Goal: Information Seeking & Learning: Learn about a topic

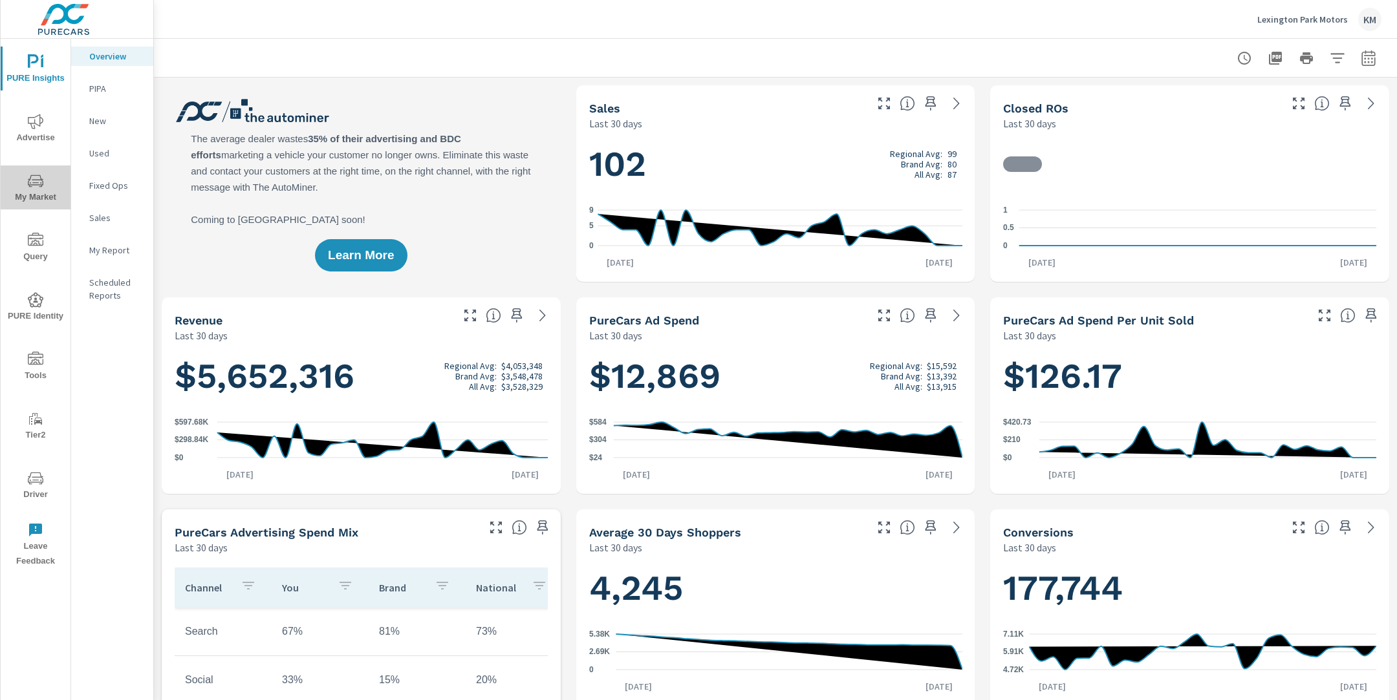
click at [32, 180] on icon "nav menu" at bounding box center [36, 181] width 16 height 16
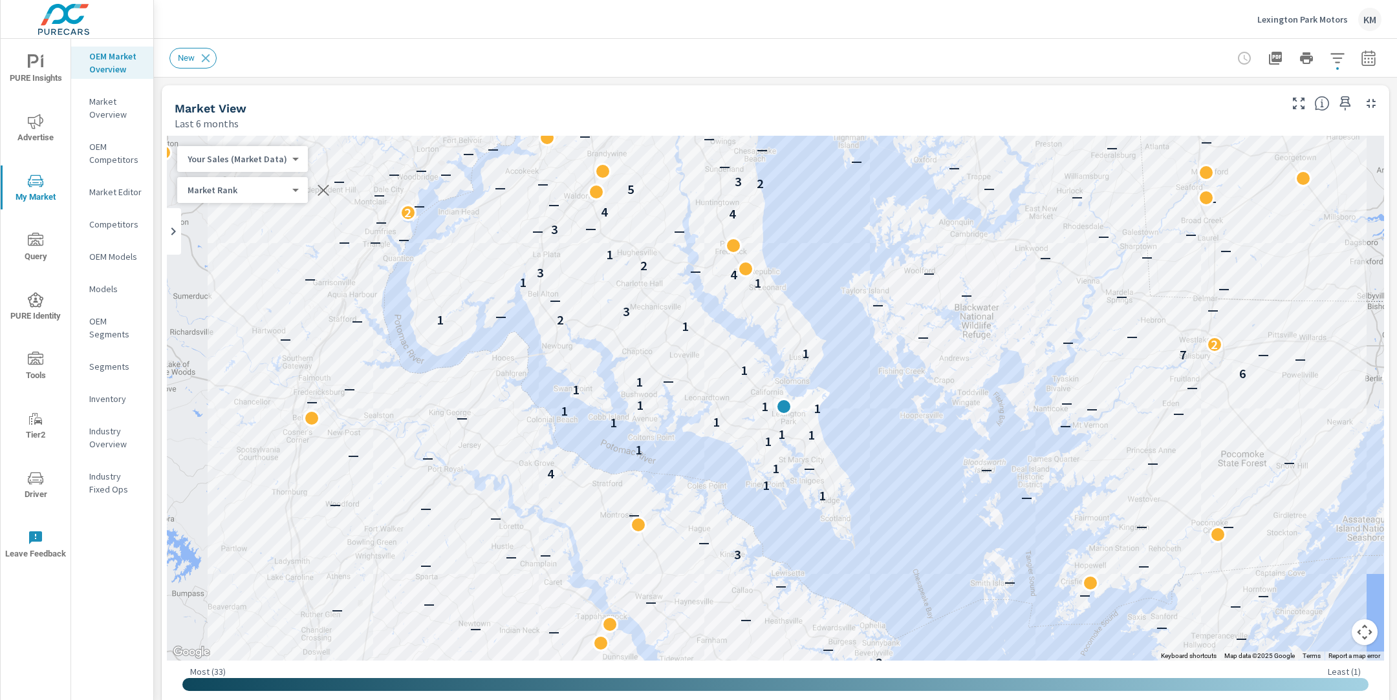
click at [733, 102] on div "Market View" at bounding box center [726, 108] width 1103 height 15
click at [1331, 54] on icon "button" at bounding box center [1337, 58] width 16 height 16
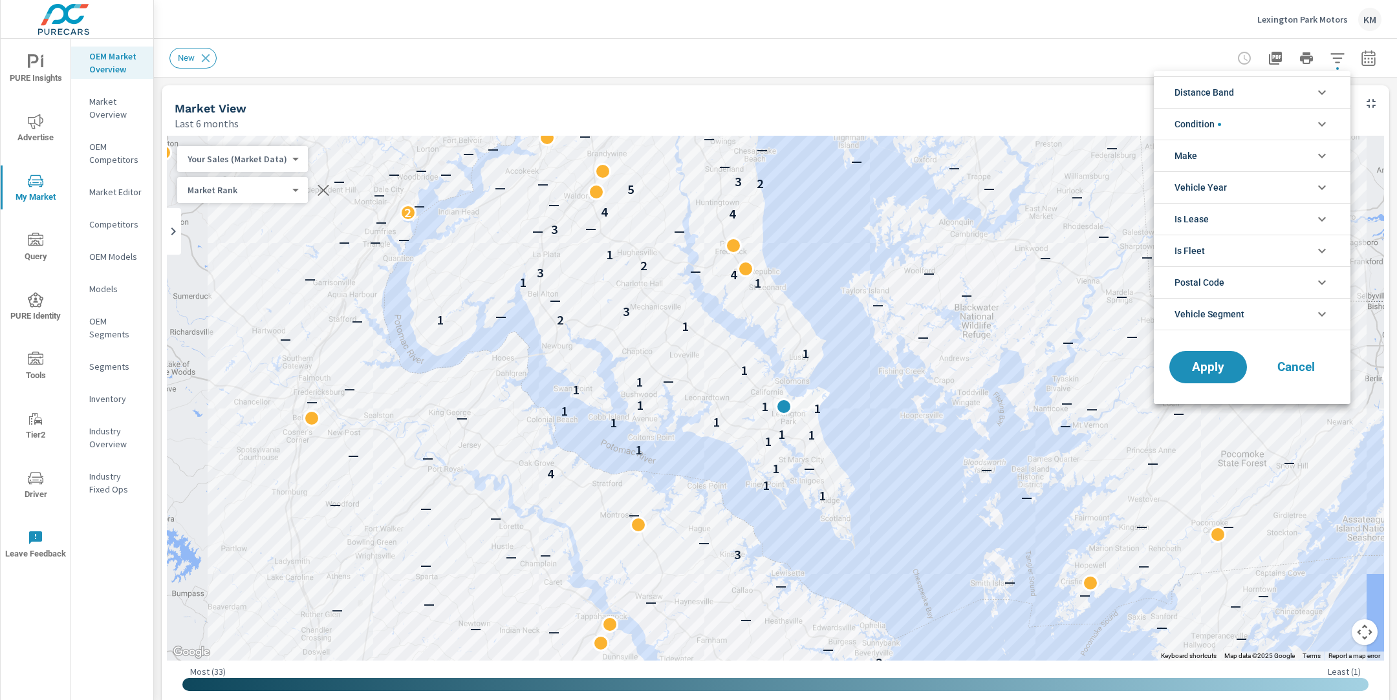
click at [1367, 62] on div at bounding box center [698, 350] width 1397 height 700
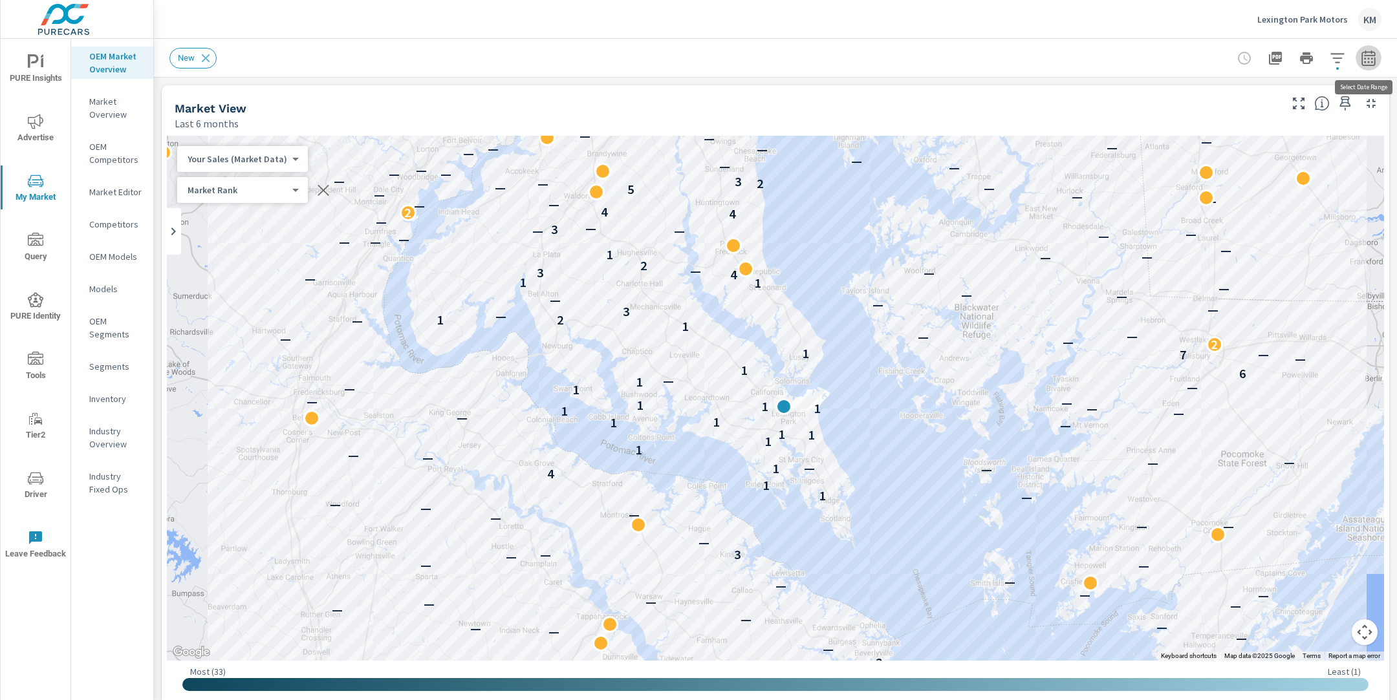
click at [1370, 59] on icon "button" at bounding box center [1368, 58] width 16 height 16
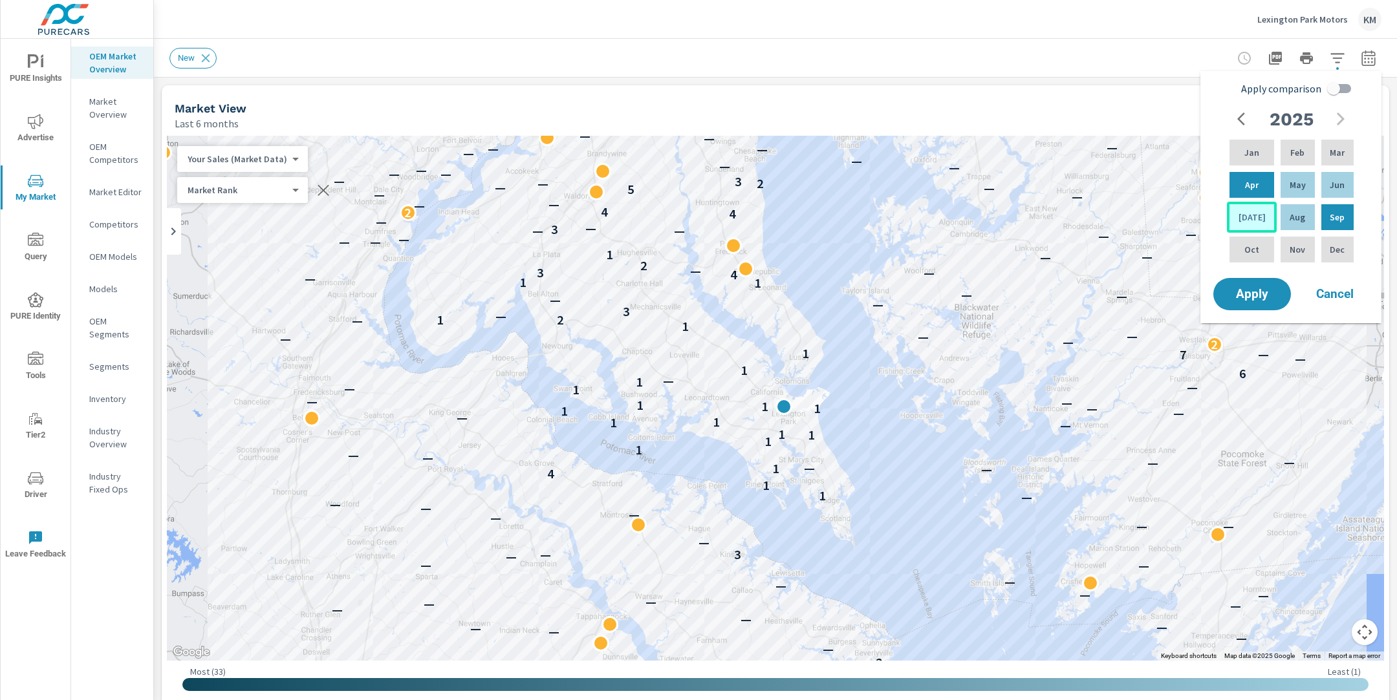
click at [1248, 215] on p "[DATE]" at bounding box center [1251, 217] width 27 height 13
click at [1289, 189] on p "May" at bounding box center [1297, 184] width 16 height 13
click at [1333, 87] on input "Apply comparison" at bounding box center [1333, 88] width 74 height 25
checkbox input "true"
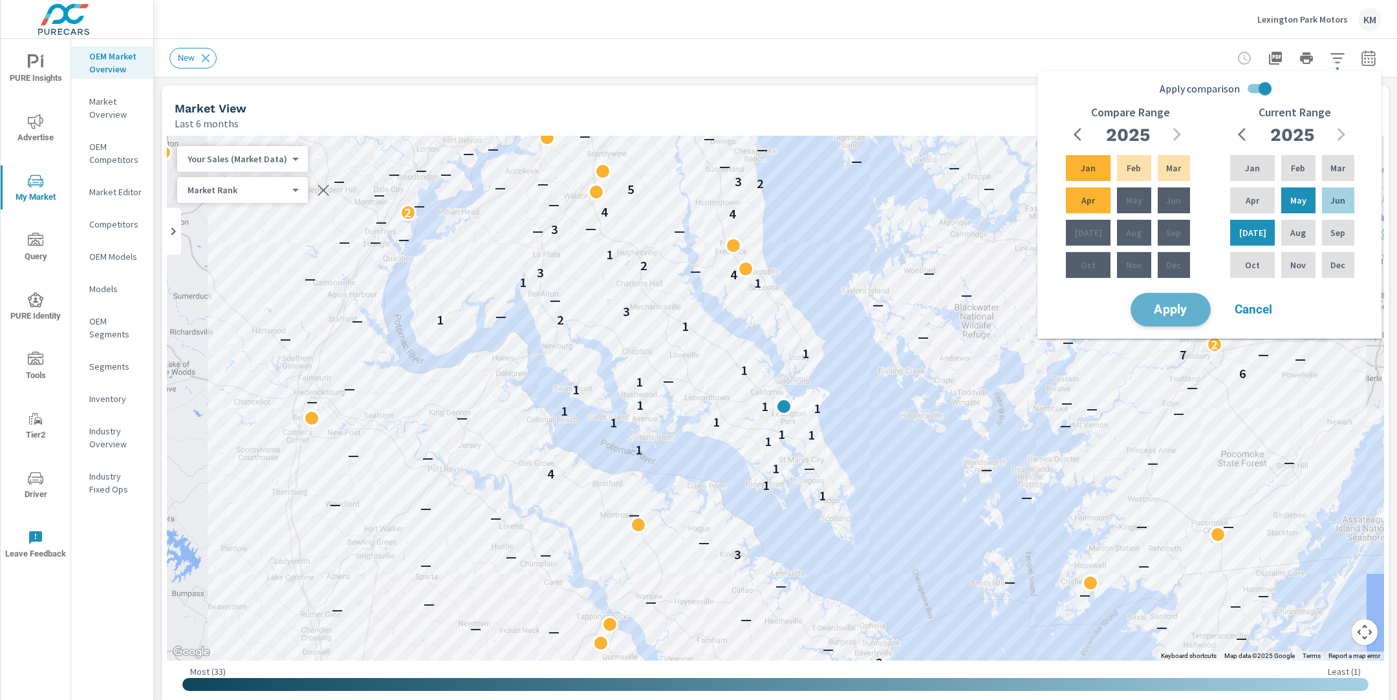
click at [1158, 304] on span "Apply" at bounding box center [1170, 310] width 53 height 12
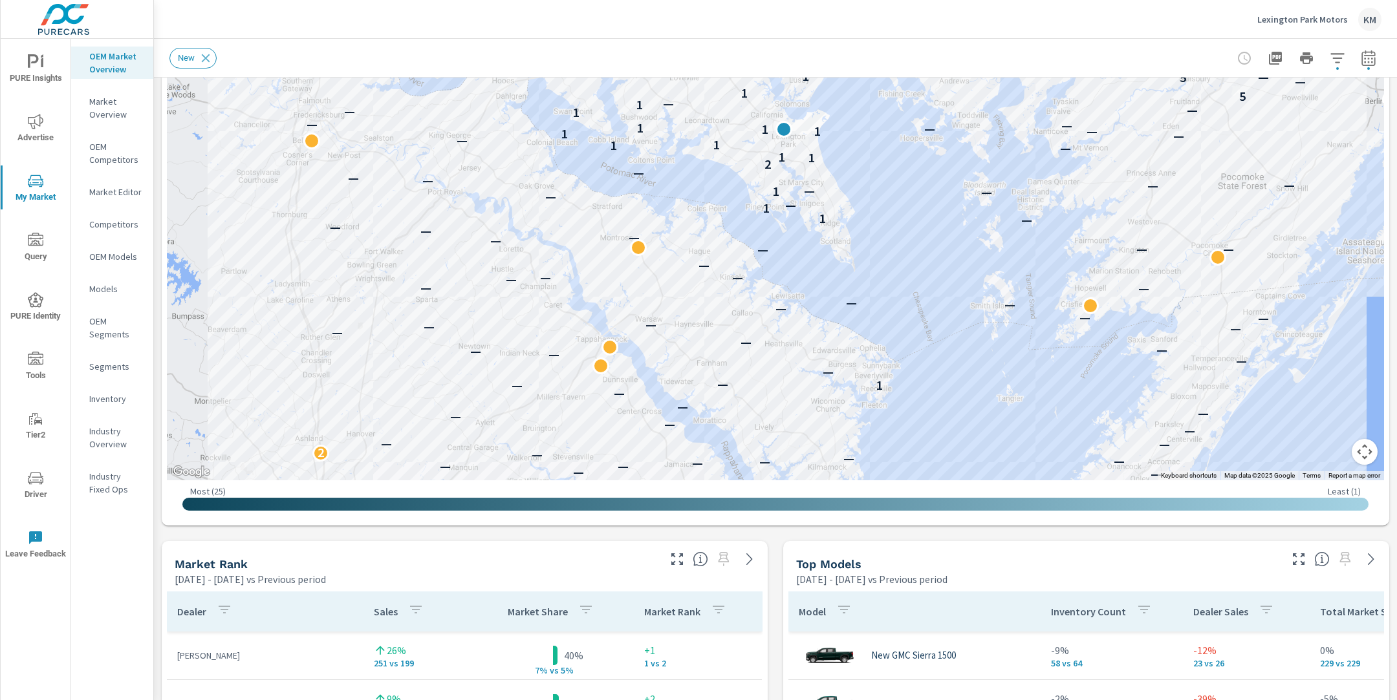
scroll to position [341, 0]
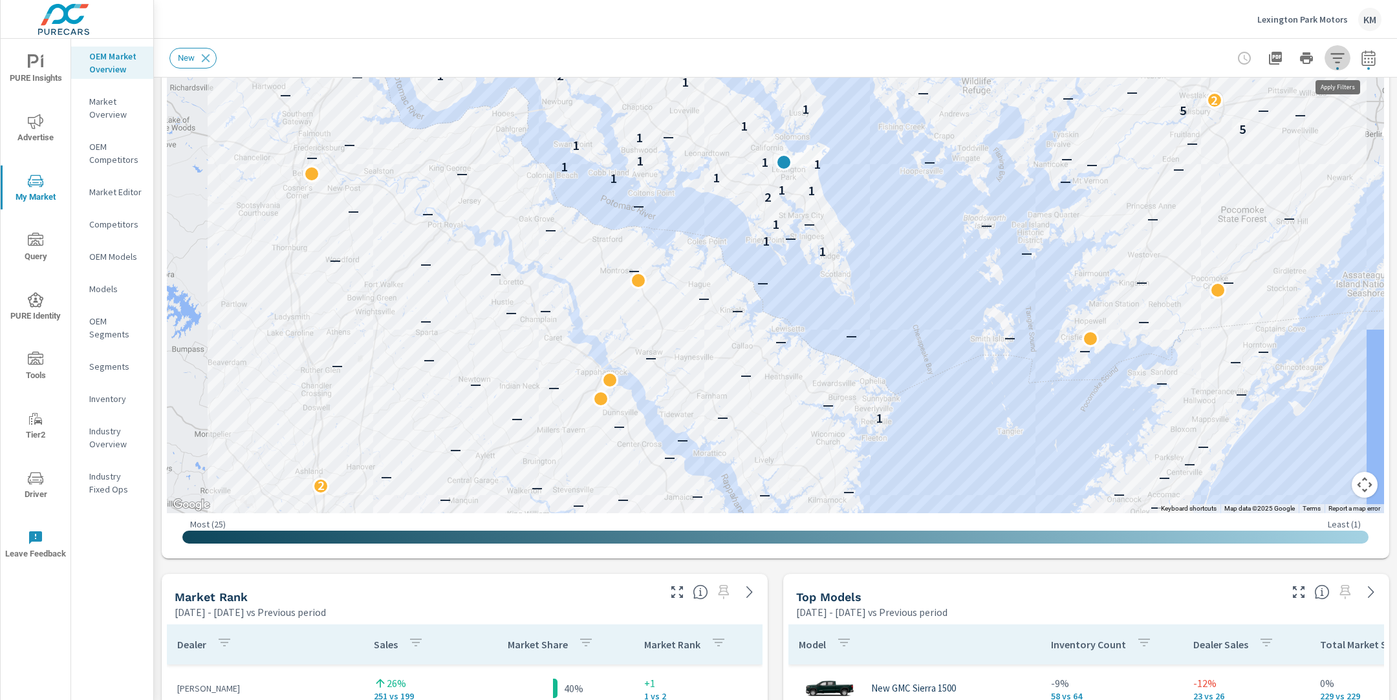
click at [1340, 57] on icon "button" at bounding box center [1337, 58] width 14 height 10
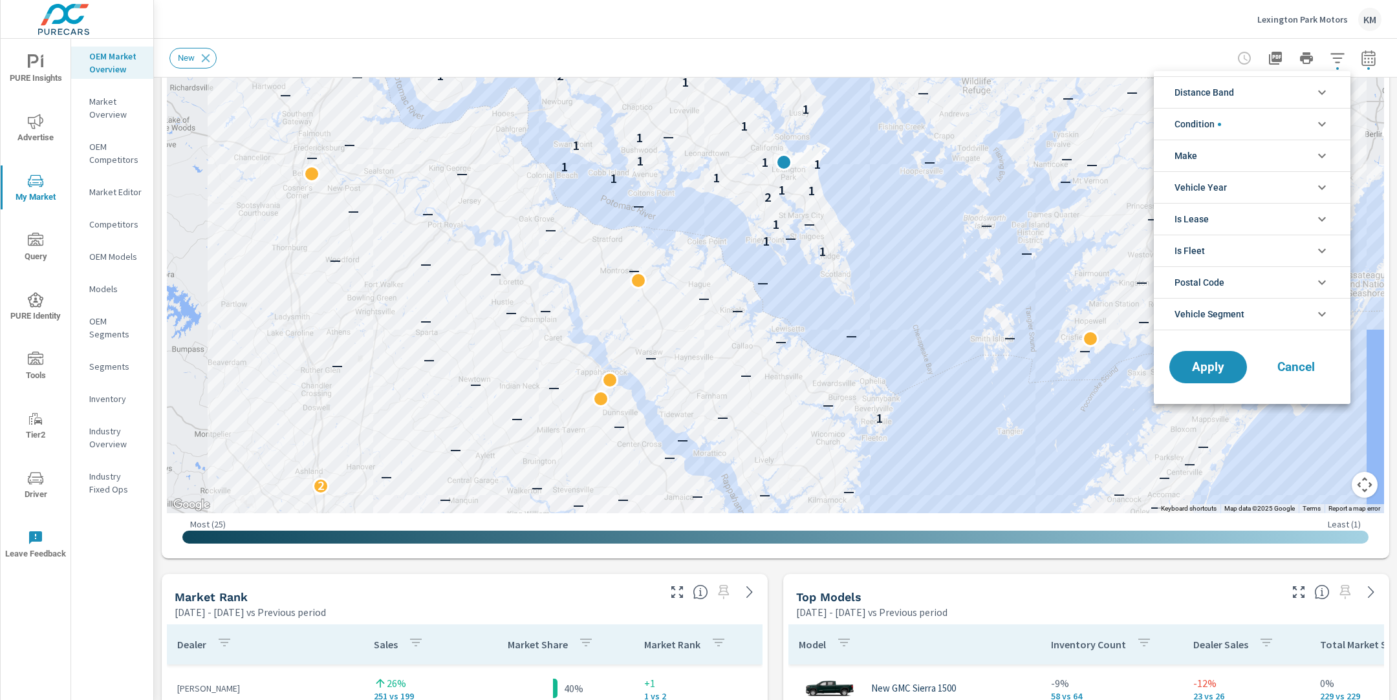
click at [1252, 92] on li "Distance Band" at bounding box center [1252, 92] width 197 height 32
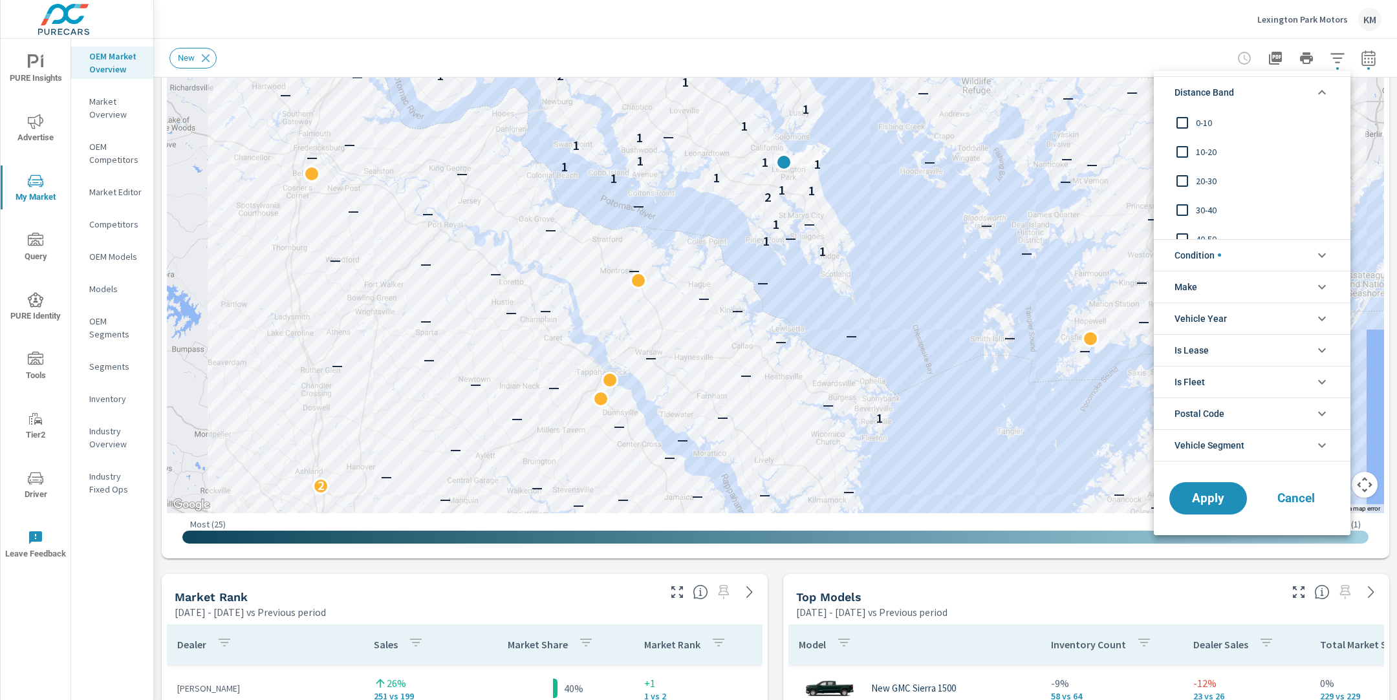
click at [1215, 121] on span "0-10" at bounding box center [1267, 123] width 142 height 16
click at [1204, 153] on span "10-20" at bounding box center [1267, 152] width 142 height 16
click at [1208, 189] on div "20-30" at bounding box center [1251, 180] width 194 height 29
click at [1199, 492] on span "Apply" at bounding box center [1207, 498] width 53 height 12
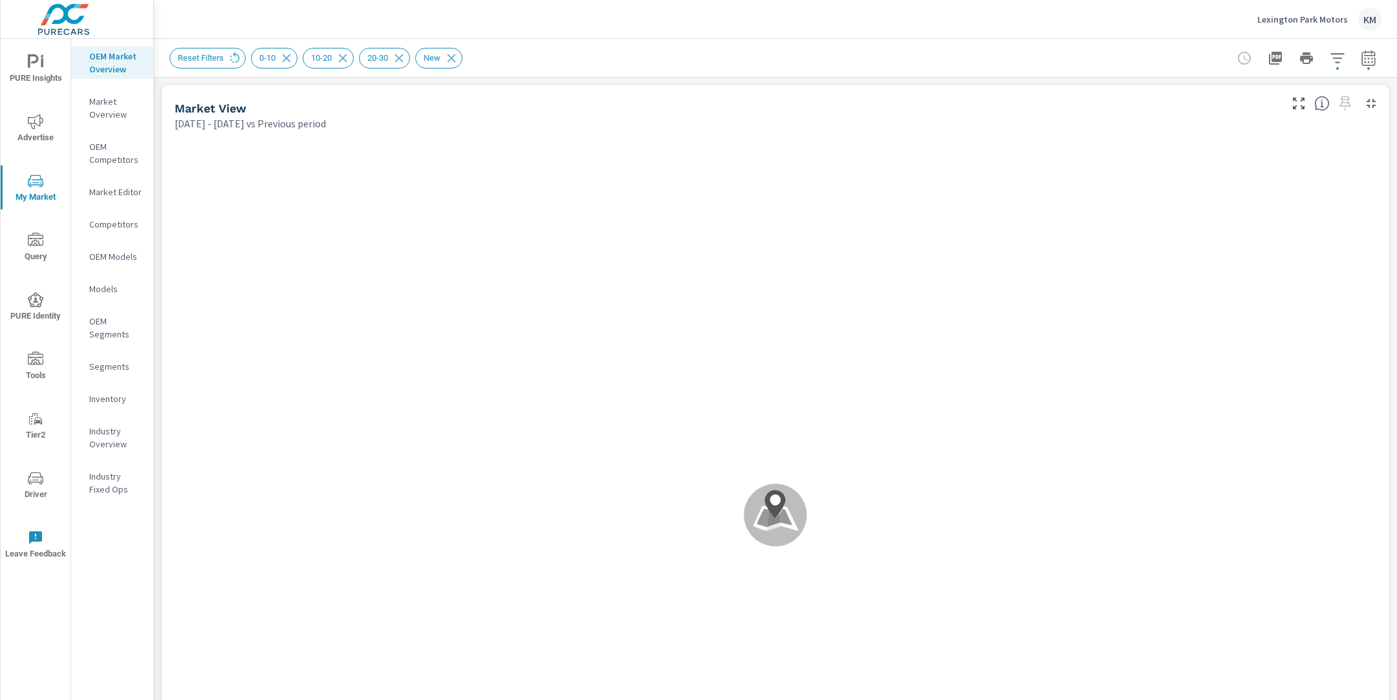
click at [885, 32] on div "Lexington Park Motors KM" at bounding box center [775, 19] width 1212 height 38
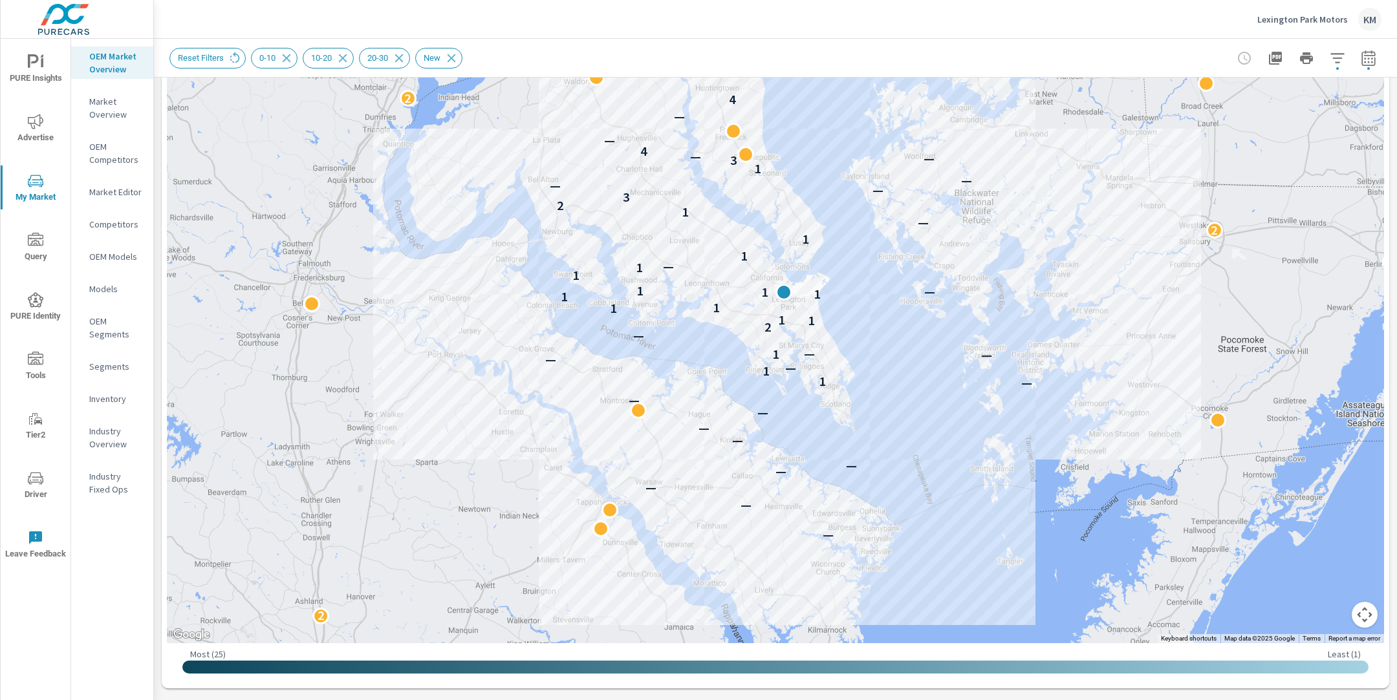
scroll to position [199, 0]
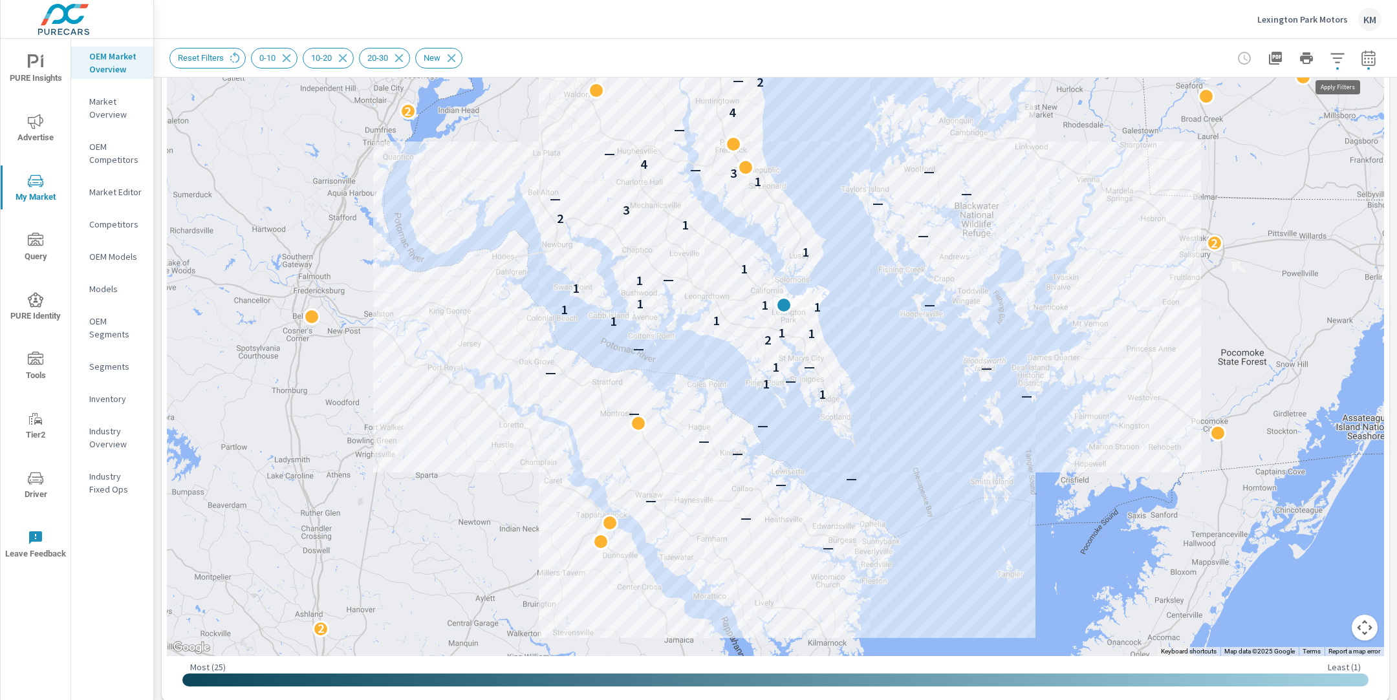
click at [1340, 56] on icon "button" at bounding box center [1337, 58] width 16 height 16
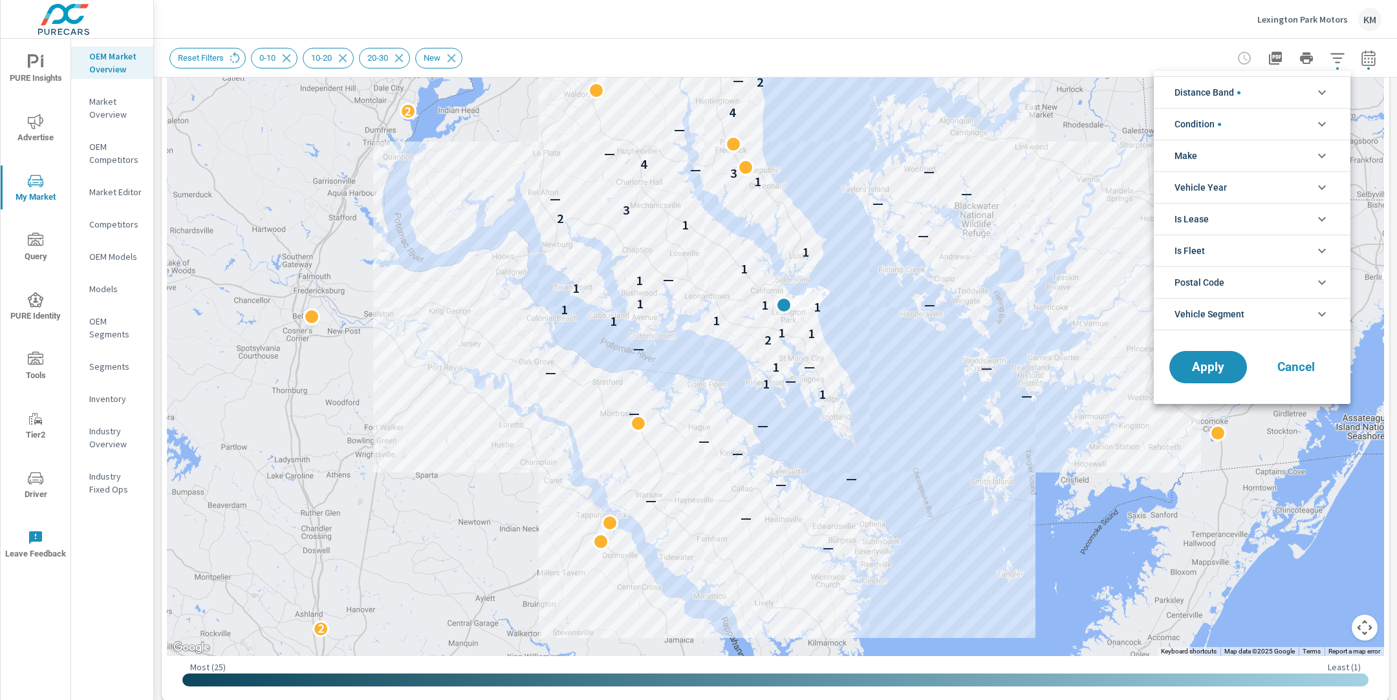
click at [1198, 52] on div at bounding box center [698, 350] width 1397 height 700
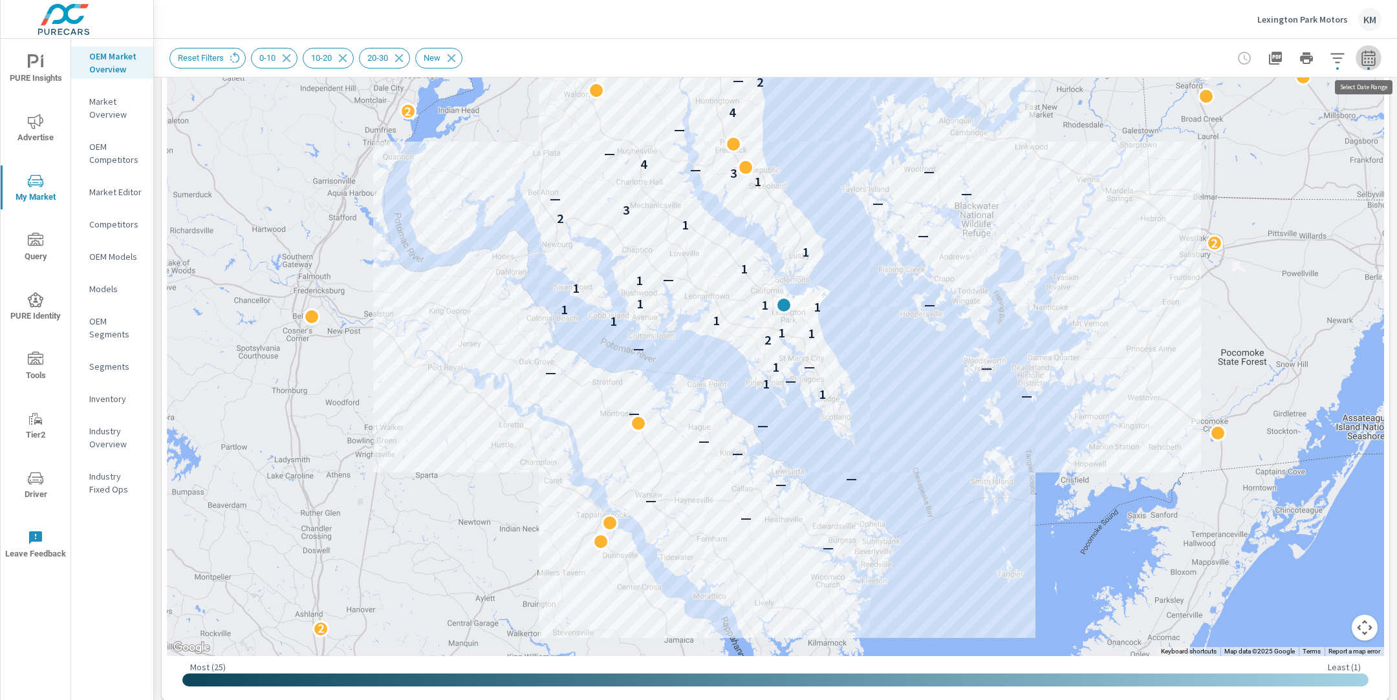
click at [1370, 56] on icon "button" at bounding box center [1368, 58] width 16 height 16
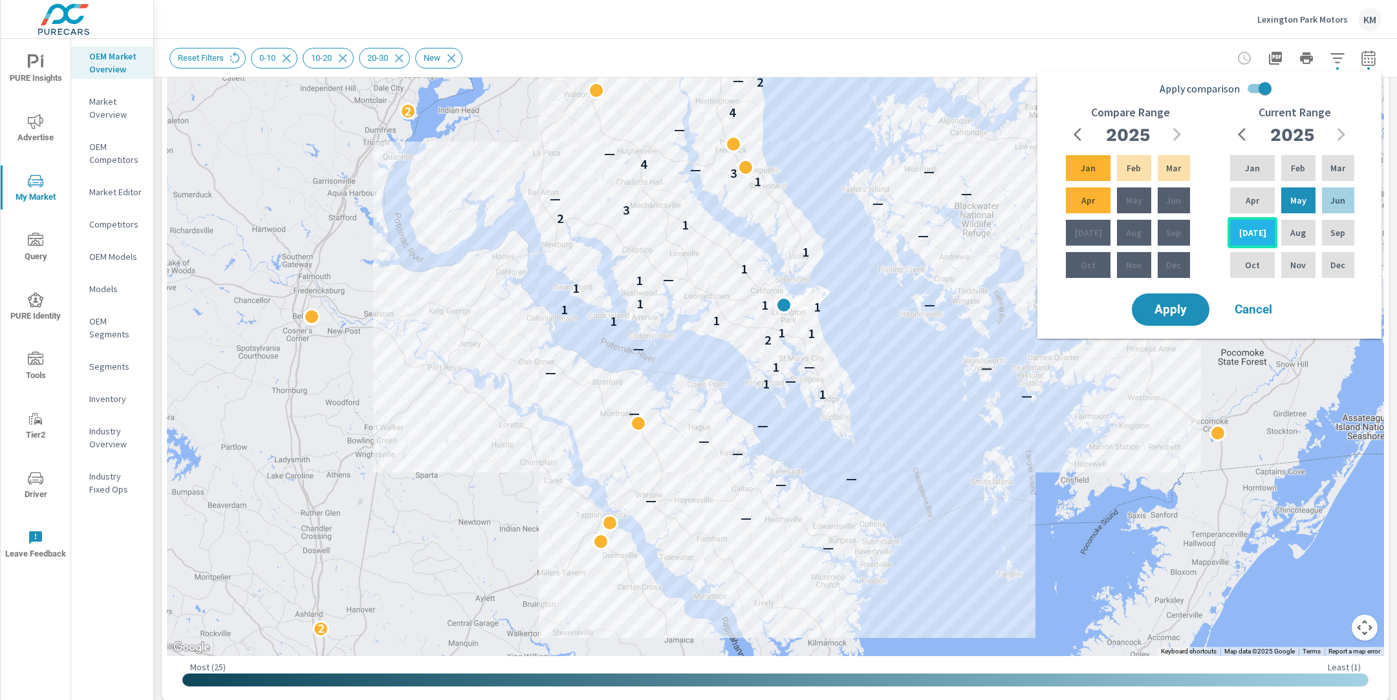
click at [1253, 228] on p "[DATE]" at bounding box center [1252, 232] width 27 height 13
click at [1292, 173] on p "Feb" at bounding box center [1298, 168] width 14 height 13
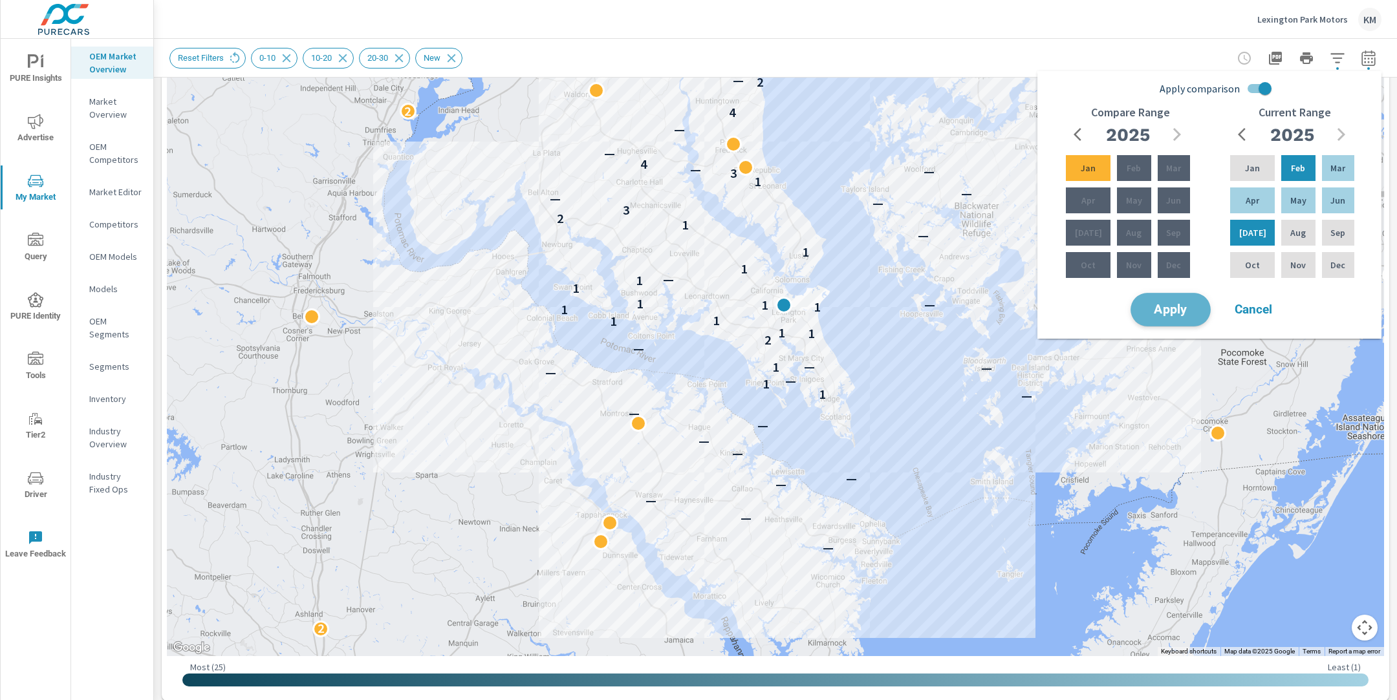
click at [1186, 308] on span "Apply" at bounding box center [1170, 310] width 53 height 12
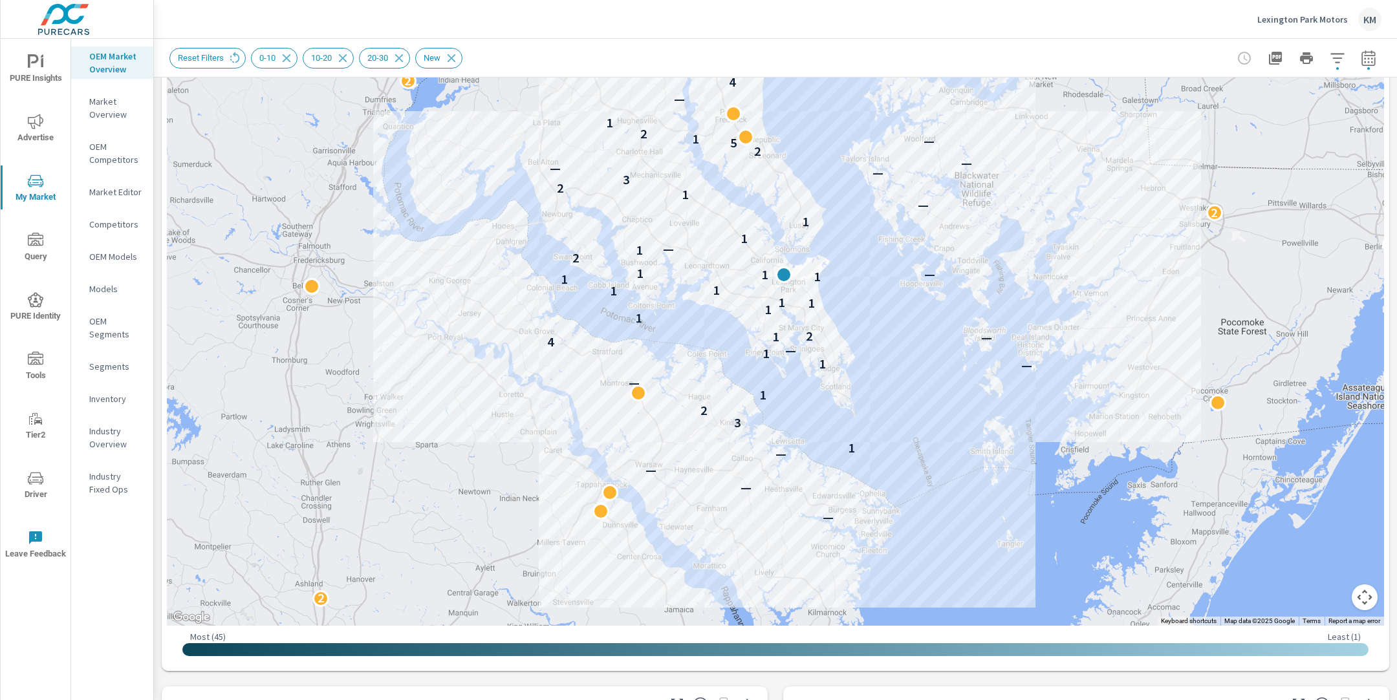
scroll to position [76, 0]
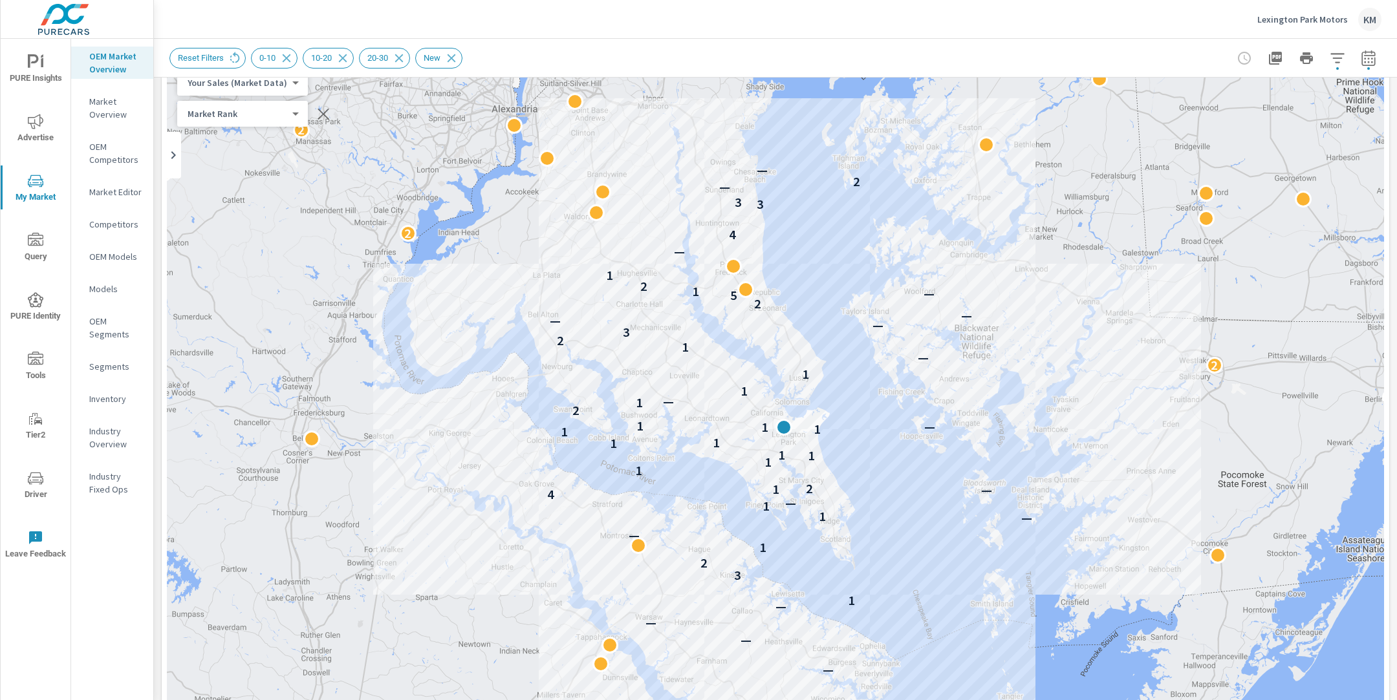
click at [1366, 54] on icon "button" at bounding box center [1368, 58] width 14 height 16
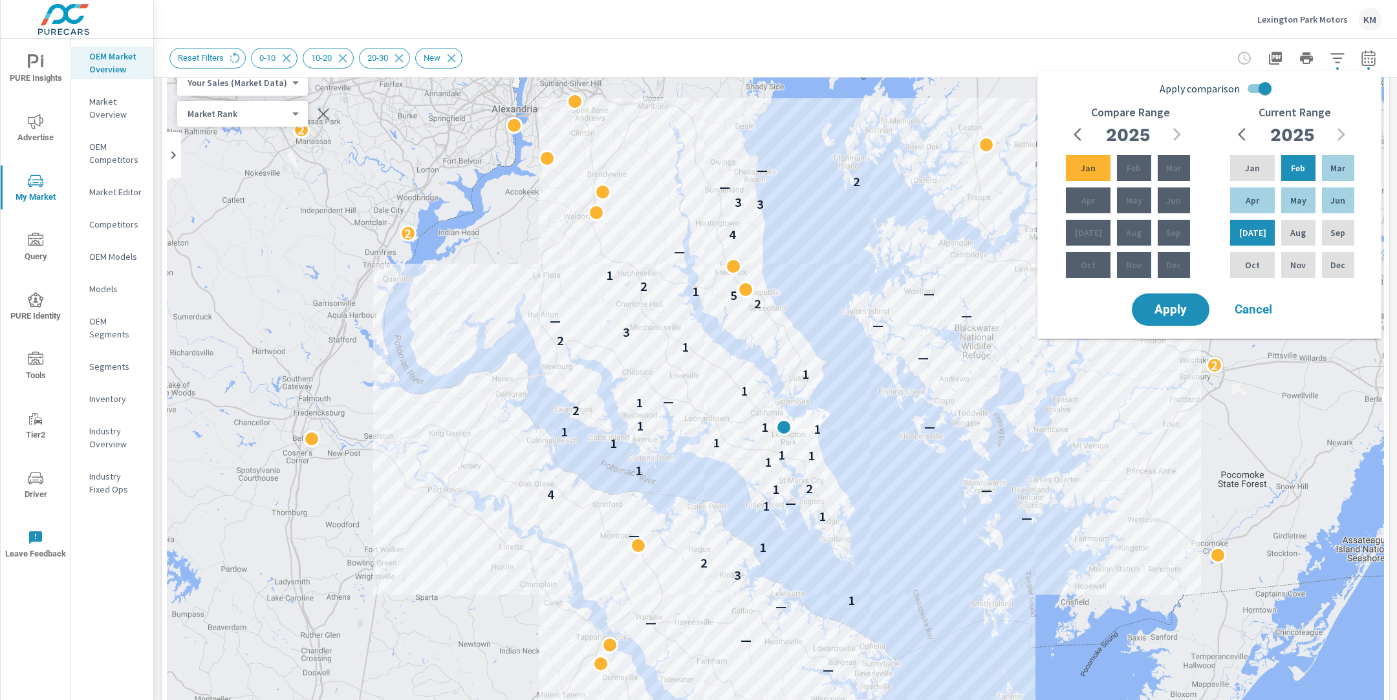
click at [1263, 90] on input "Apply comparison" at bounding box center [1265, 88] width 74 height 25
checkbox input "false"
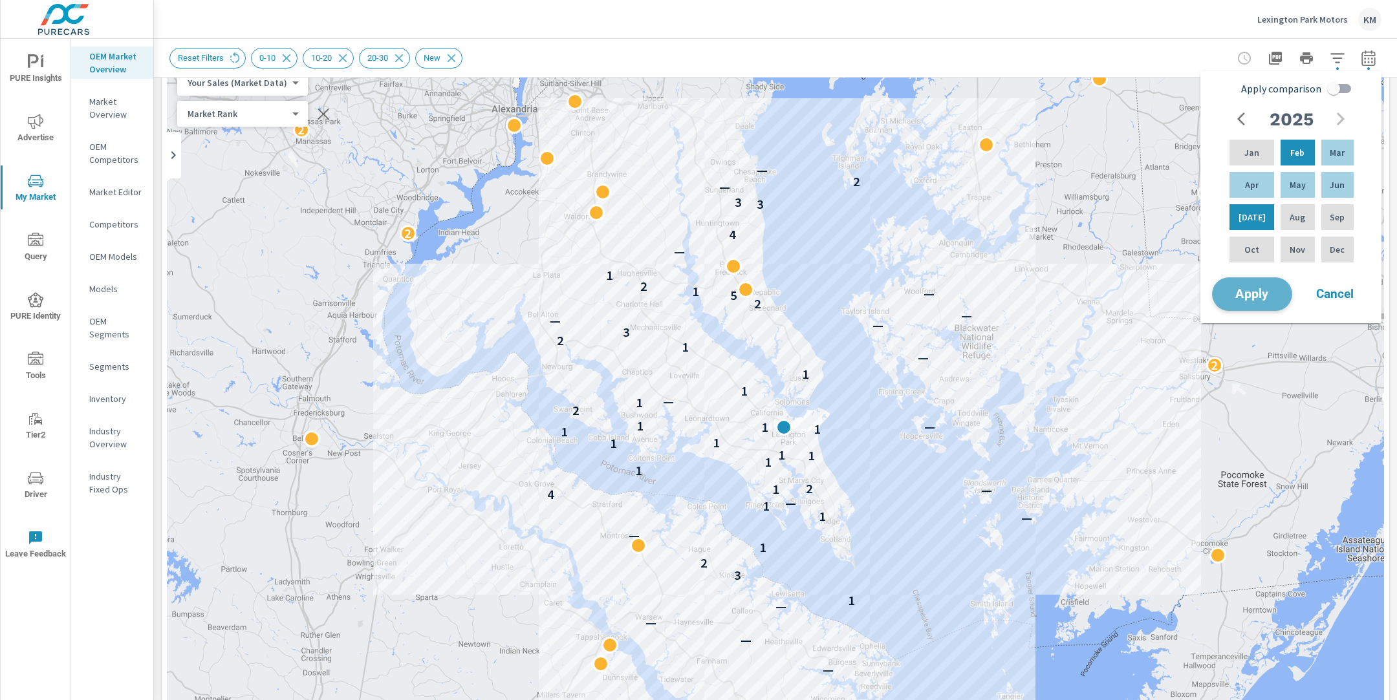
click at [1263, 297] on span "Apply" at bounding box center [1251, 294] width 53 height 12
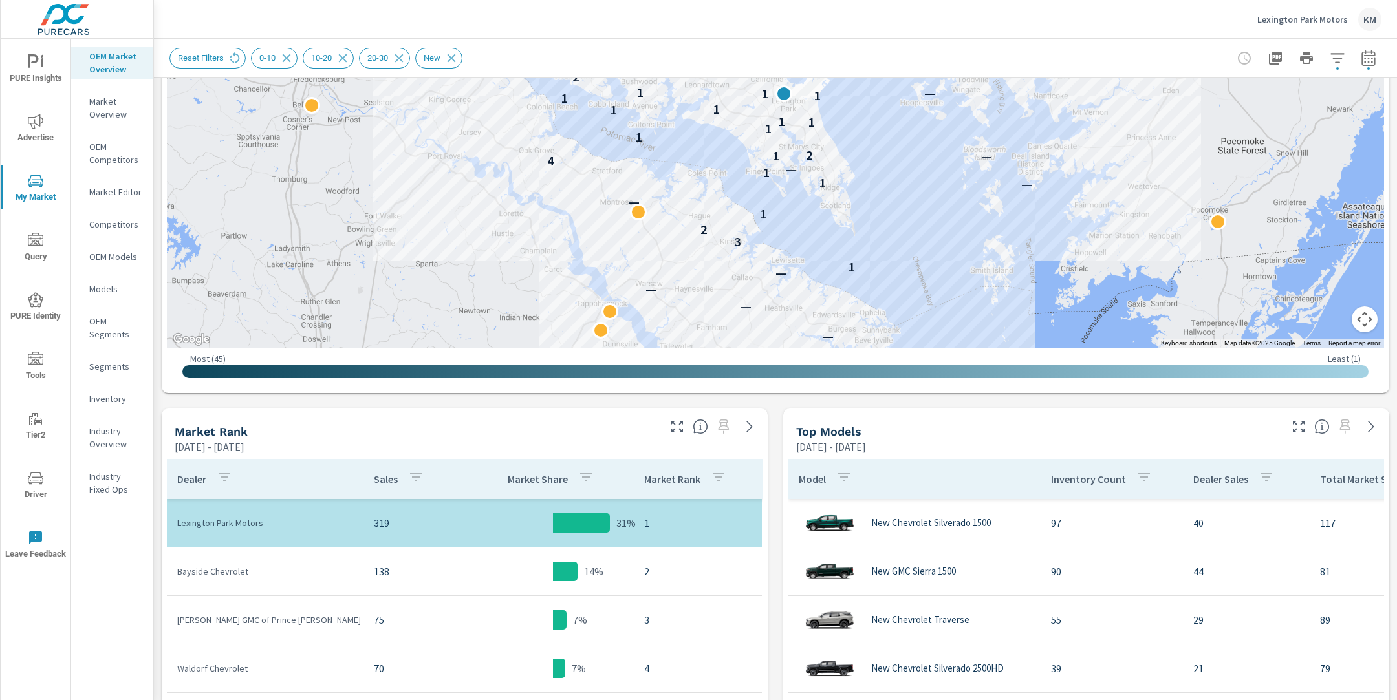
scroll to position [303, 0]
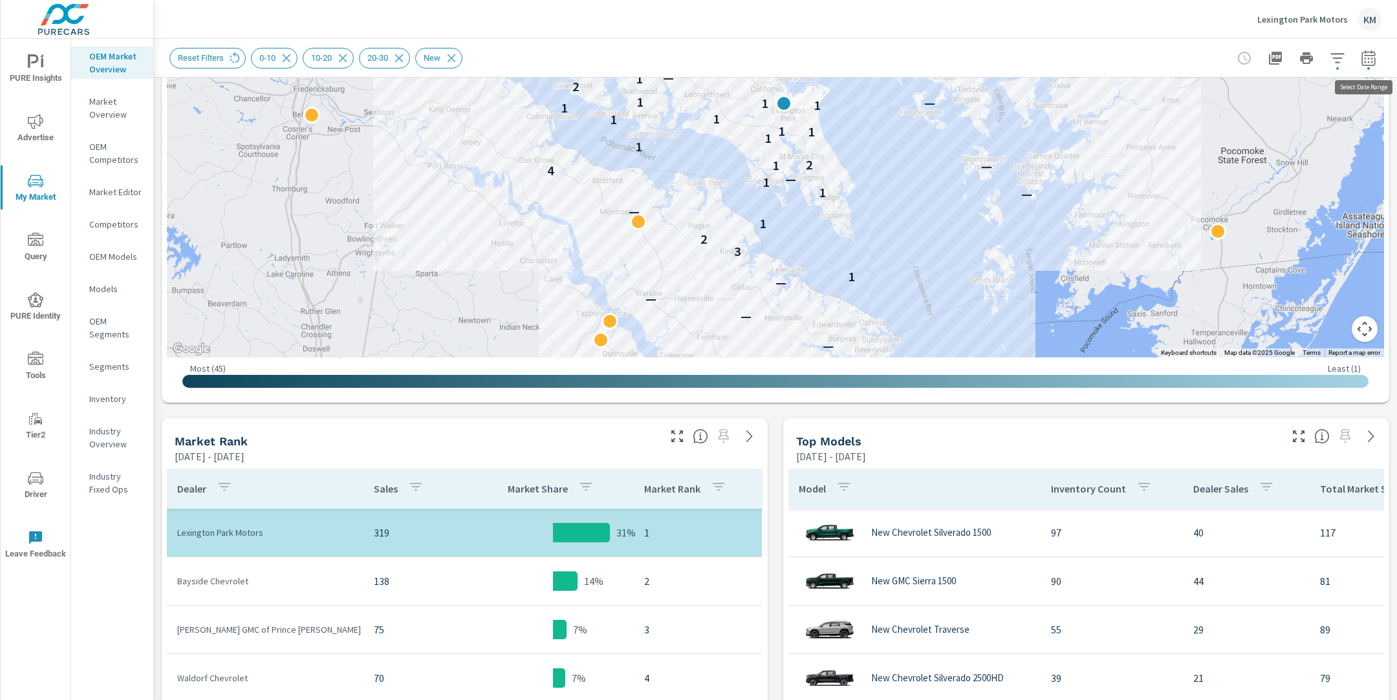
click at [1371, 64] on icon "button" at bounding box center [1368, 58] width 16 height 16
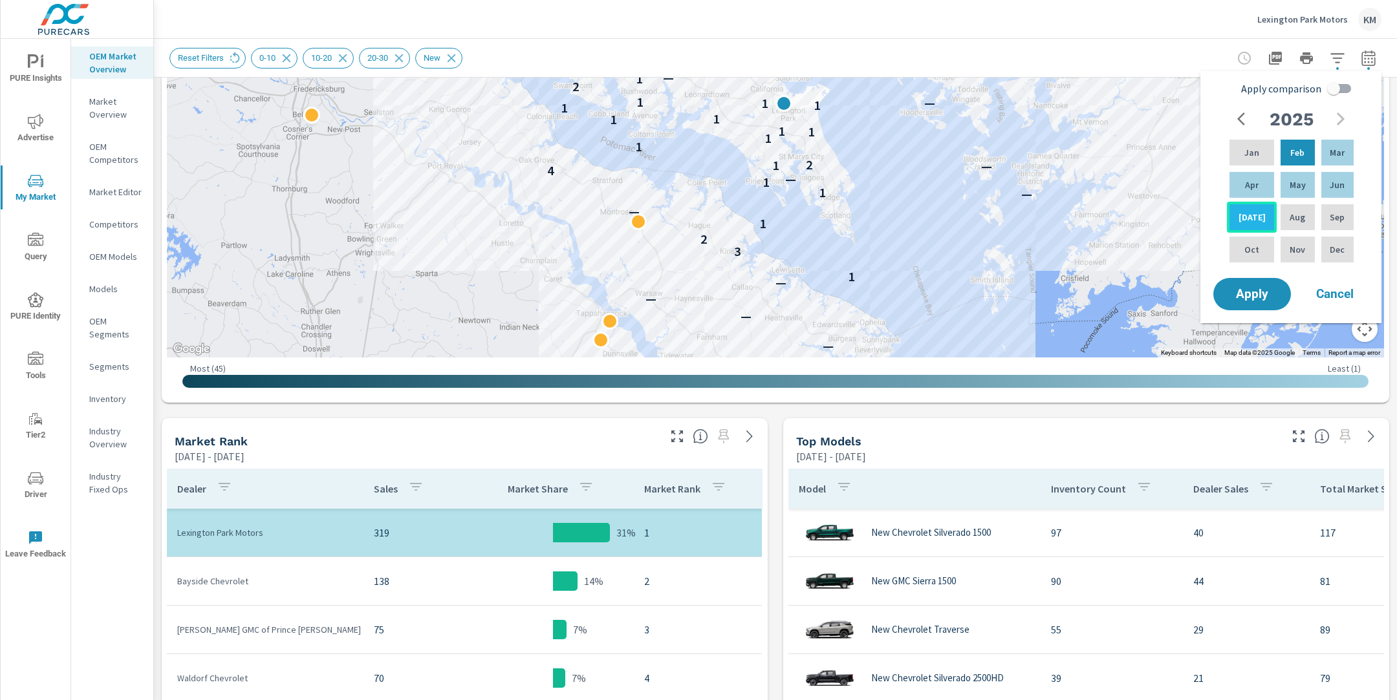
click at [1247, 211] on p "[DATE]" at bounding box center [1251, 217] width 27 height 13
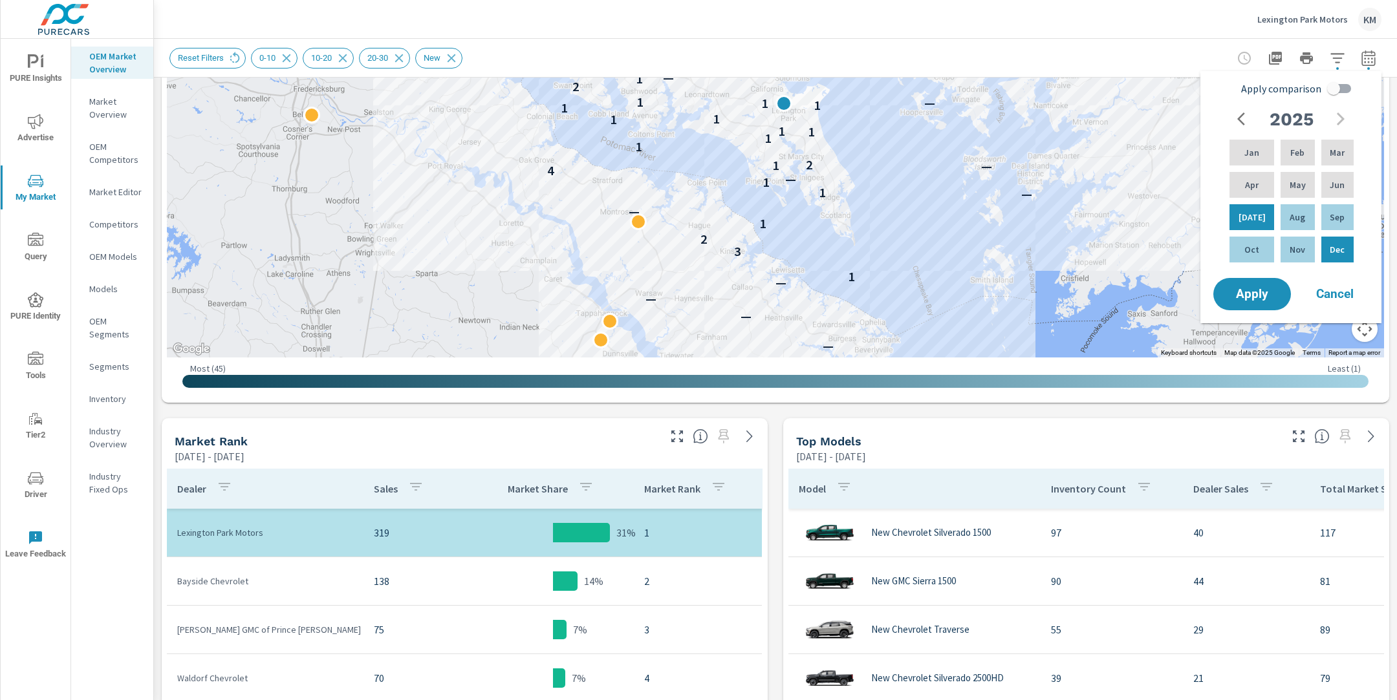
click at [1361, 261] on div "[DATE] Feb Mar Apr May Jun [DATE] Aug Sep Oct Nov Dec" at bounding box center [1293, 190] width 164 height 169
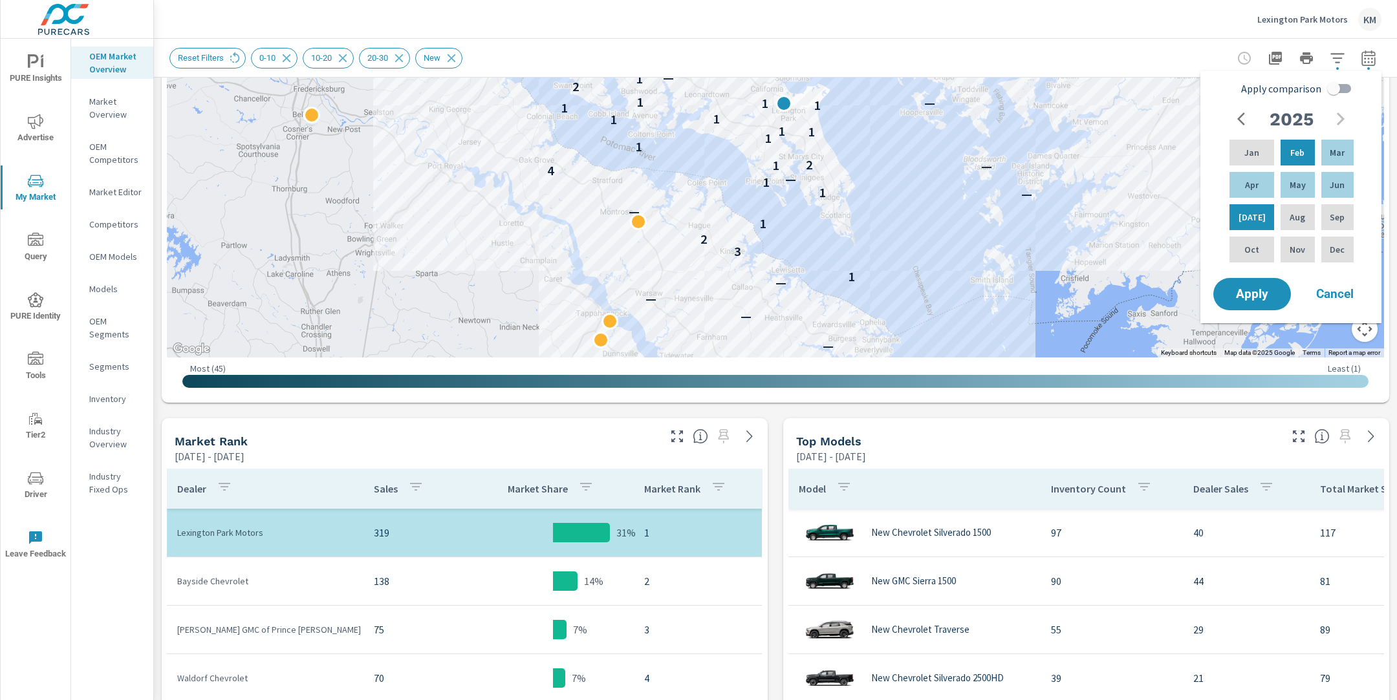
click at [1336, 296] on span "Cancel" at bounding box center [1335, 294] width 52 height 12
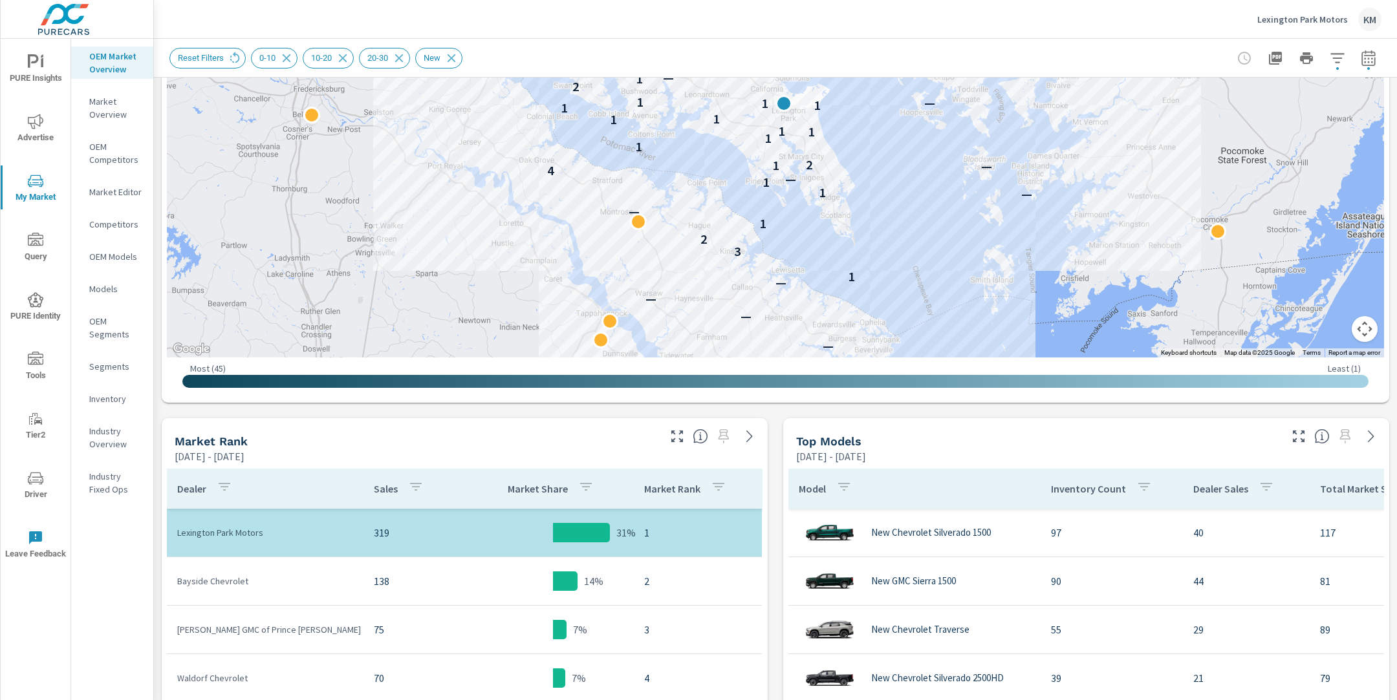
click at [1362, 59] on icon "button" at bounding box center [1368, 58] width 16 height 16
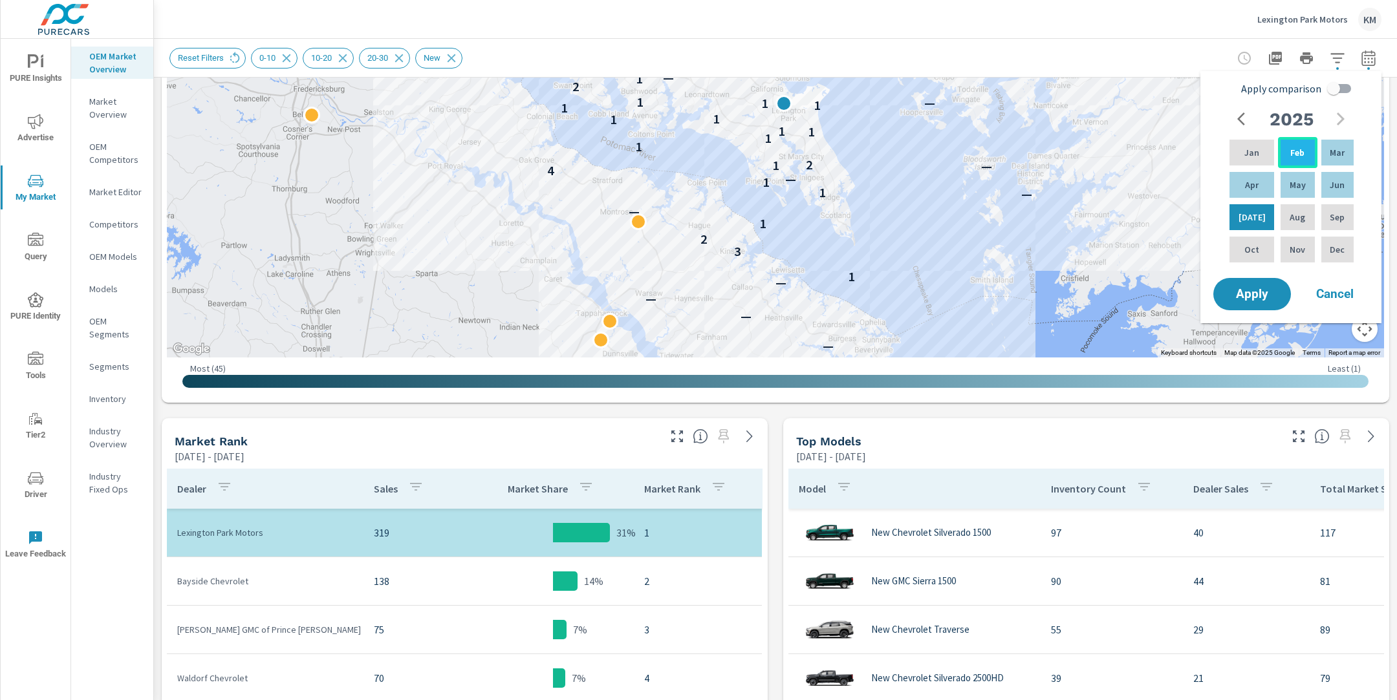
click at [1299, 153] on div "Feb" at bounding box center [1297, 152] width 39 height 31
click at [1364, 118] on div "[DATE] Feb Mar Apr May Jun [DATE] Aug Sep Oct Nov Dec" at bounding box center [1293, 190] width 164 height 169
click at [1331, 219] on p "Sep" at bounding box center [1336, 217] width 15 height 13
click at [1289, 211] on p "Aug" at bounding box center [1297, 217] width 16 height 13
click at [1333, 149] on p "Mar" at bounding box center [1336, 152] width 15 height 13
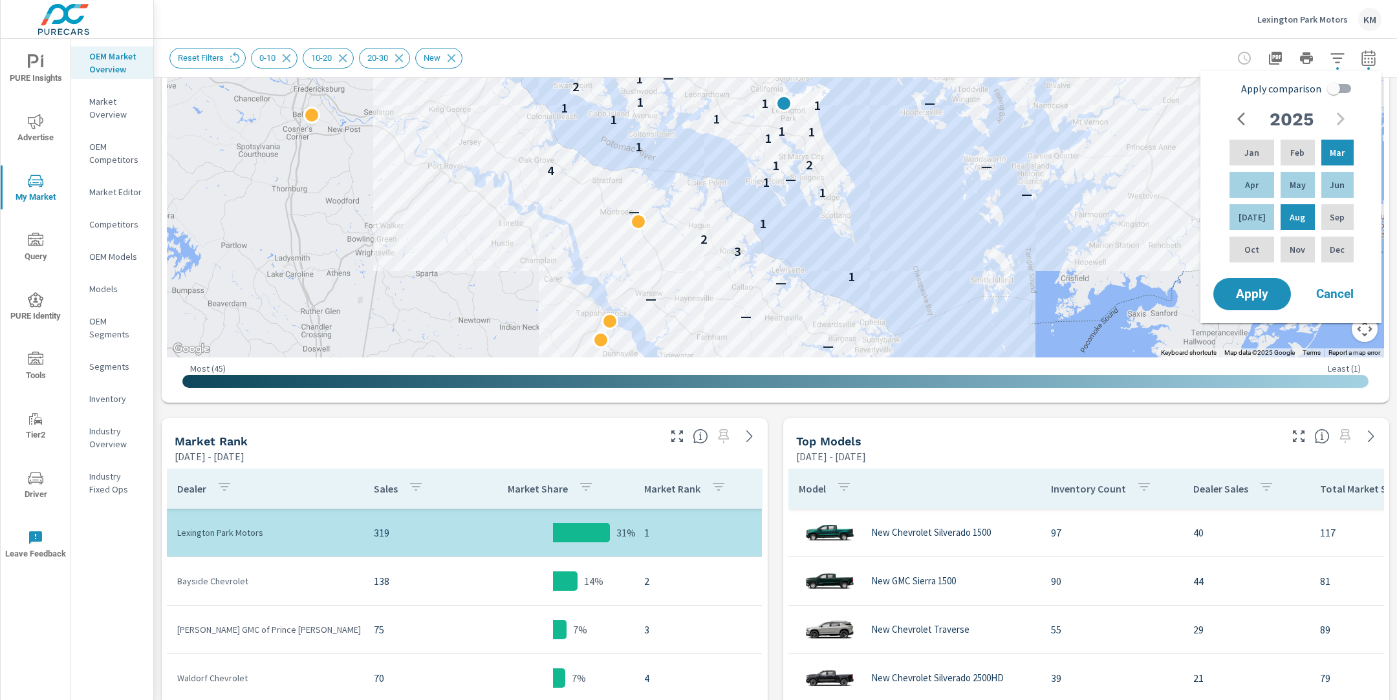
click at [1333, 95] on input "Apply comparison" at bounding box center [1333, 88] width 74 height 25
checkbox input "true"
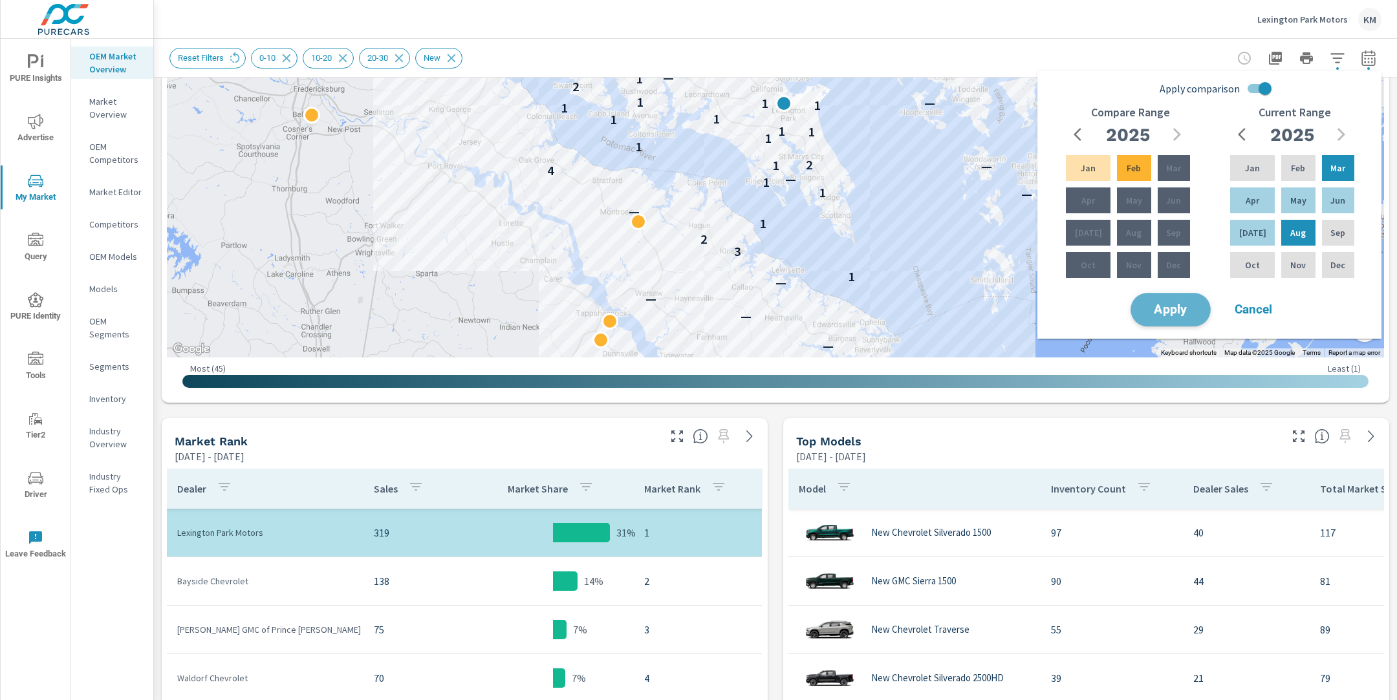
click at [1181, 313] on span "Apply" at bounding box center [1170, 310] width 53 height 12
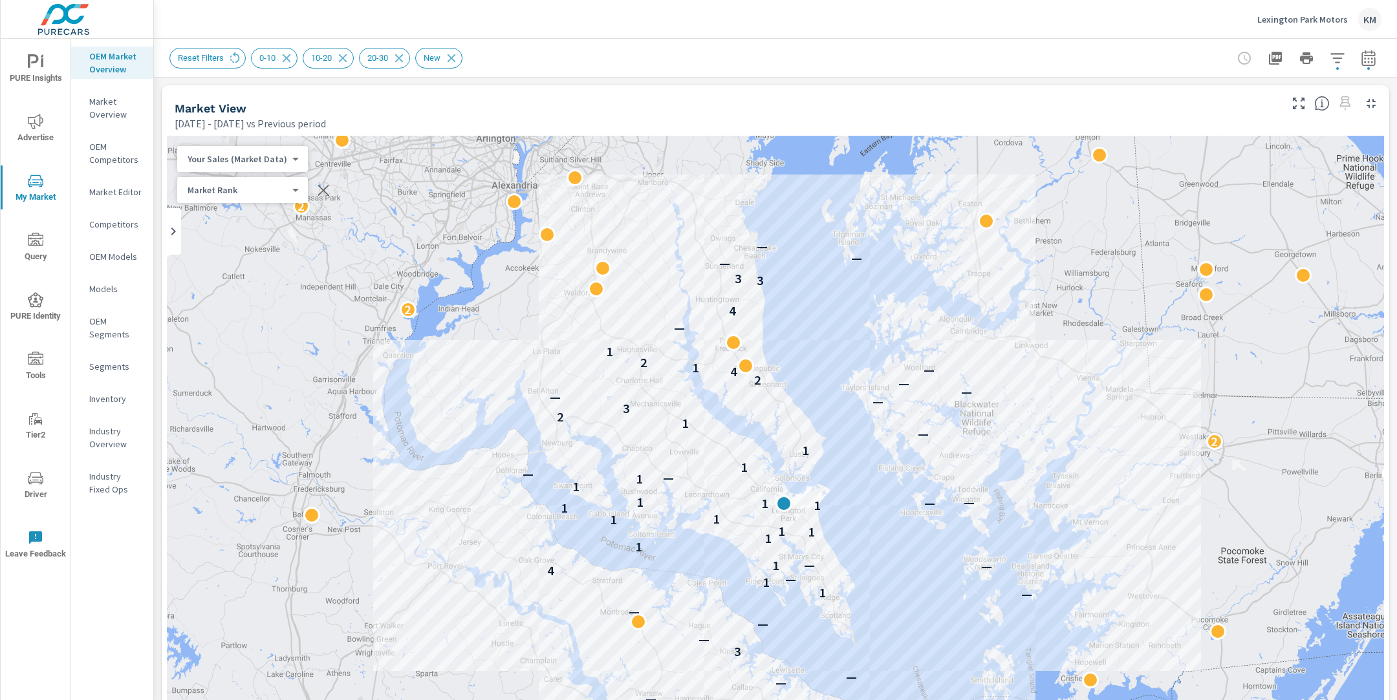
click at [729, 102] on div "Market View" at bounding box center [726, 108] width 1103 height 15
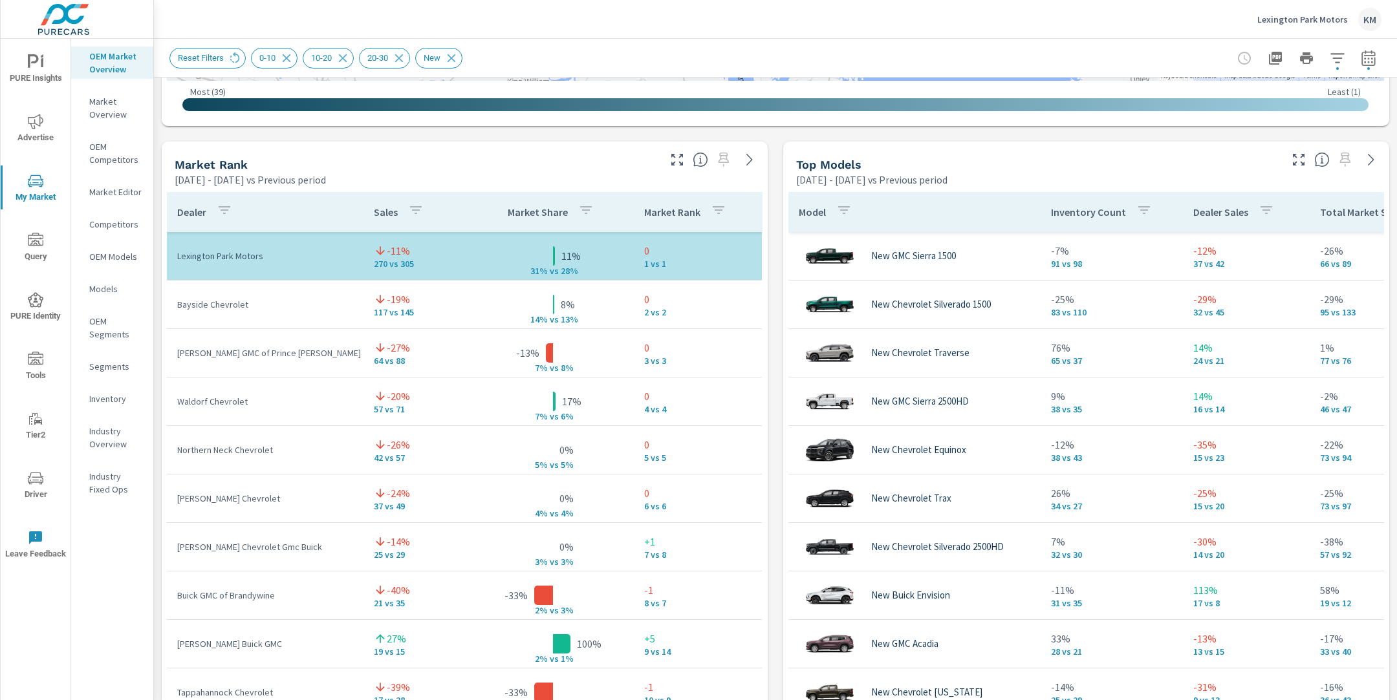
scroll to position [772, 0]
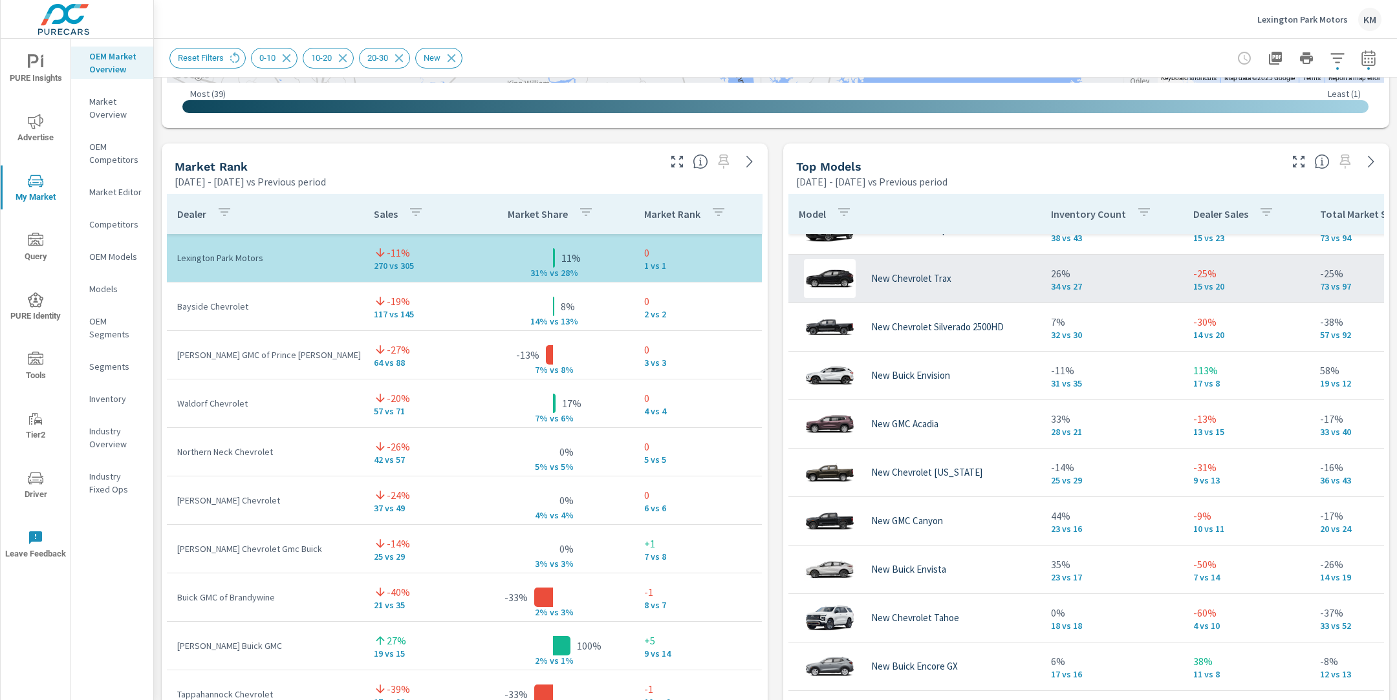
scroll to position [244, 0]
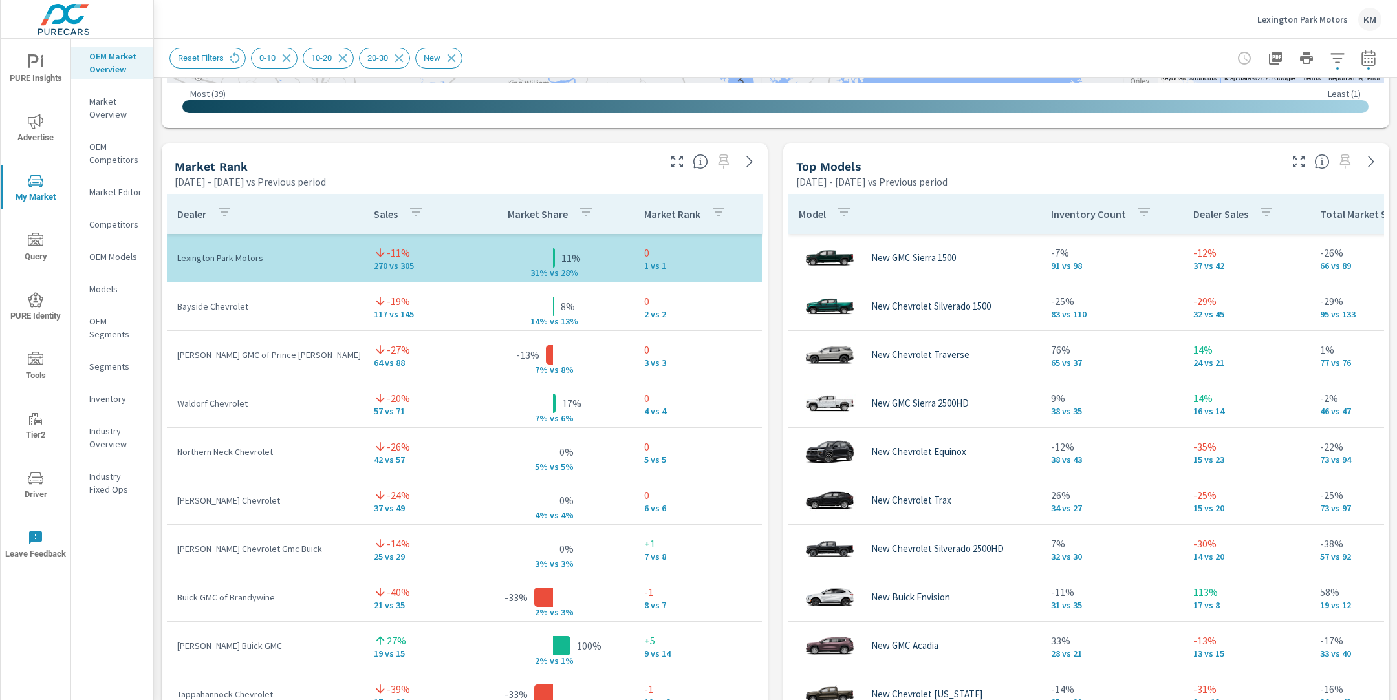
click at [1070, 173] on div "Top Models" at bounding box center [1037, 166] width 482 height 15
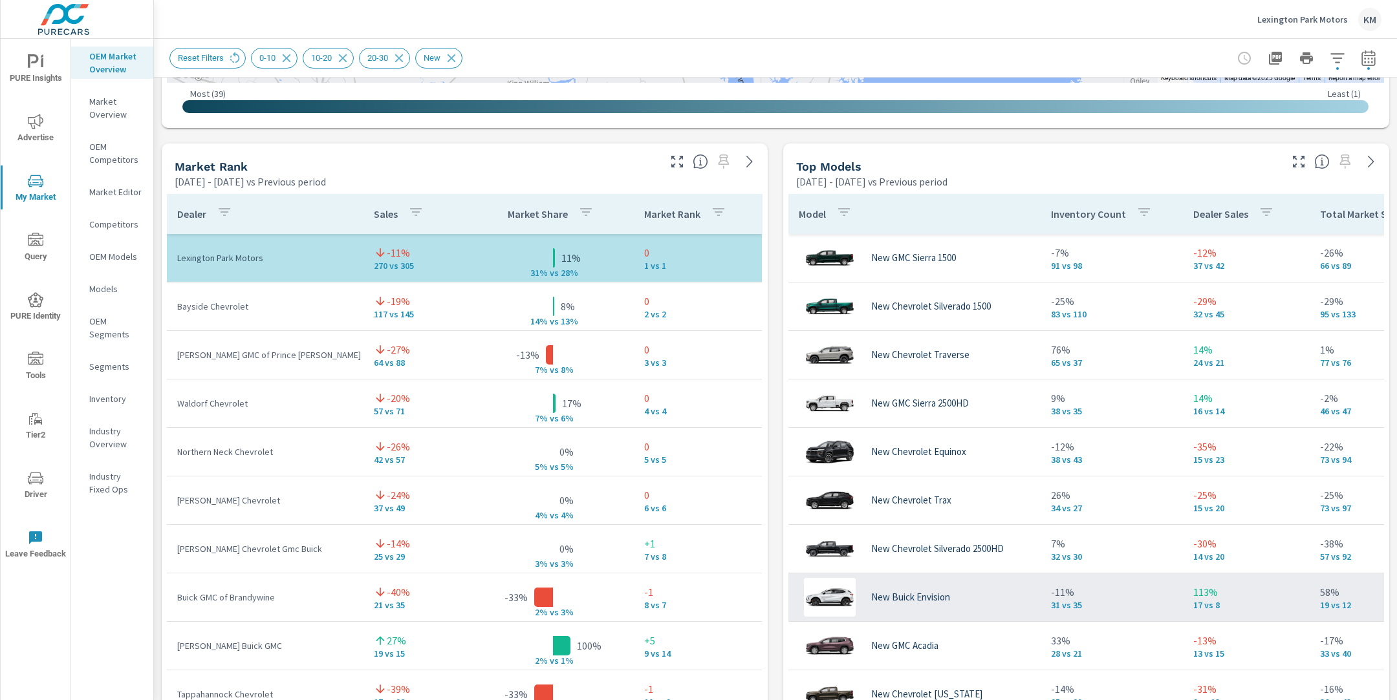
scroll to position [140, 0]
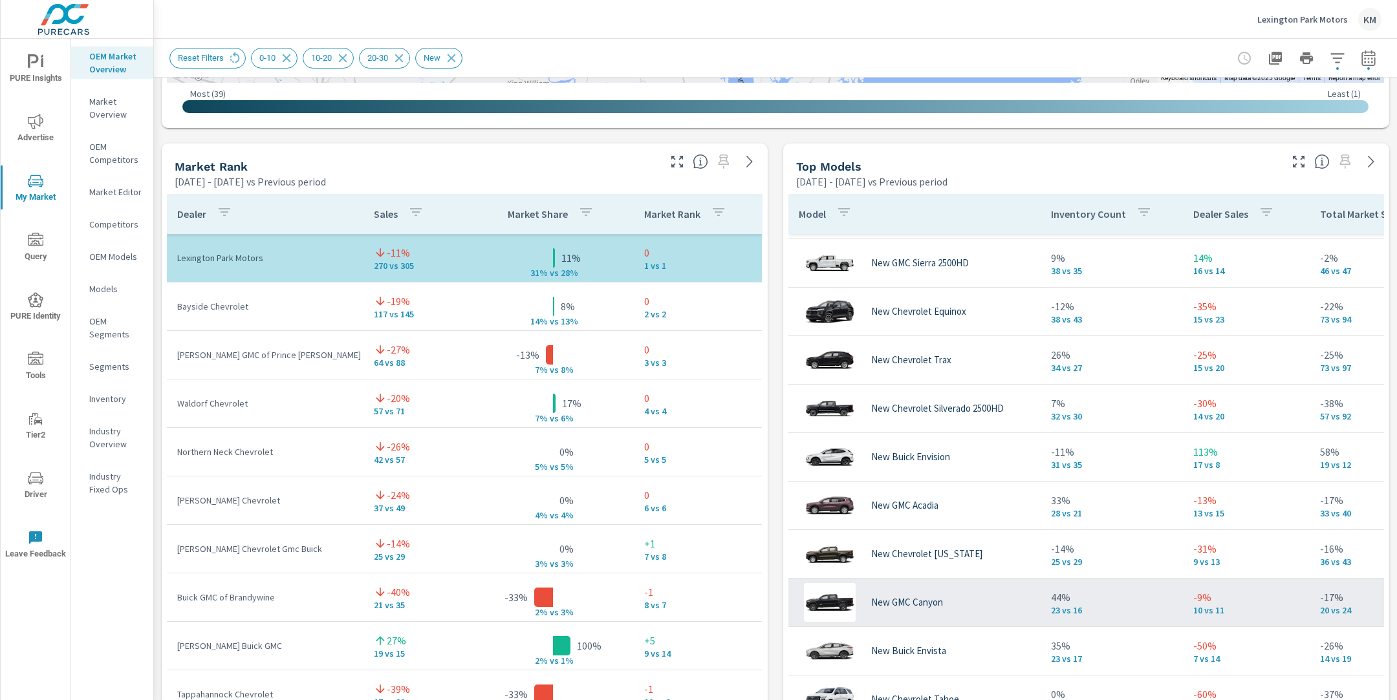
scroll to position [266, 0]
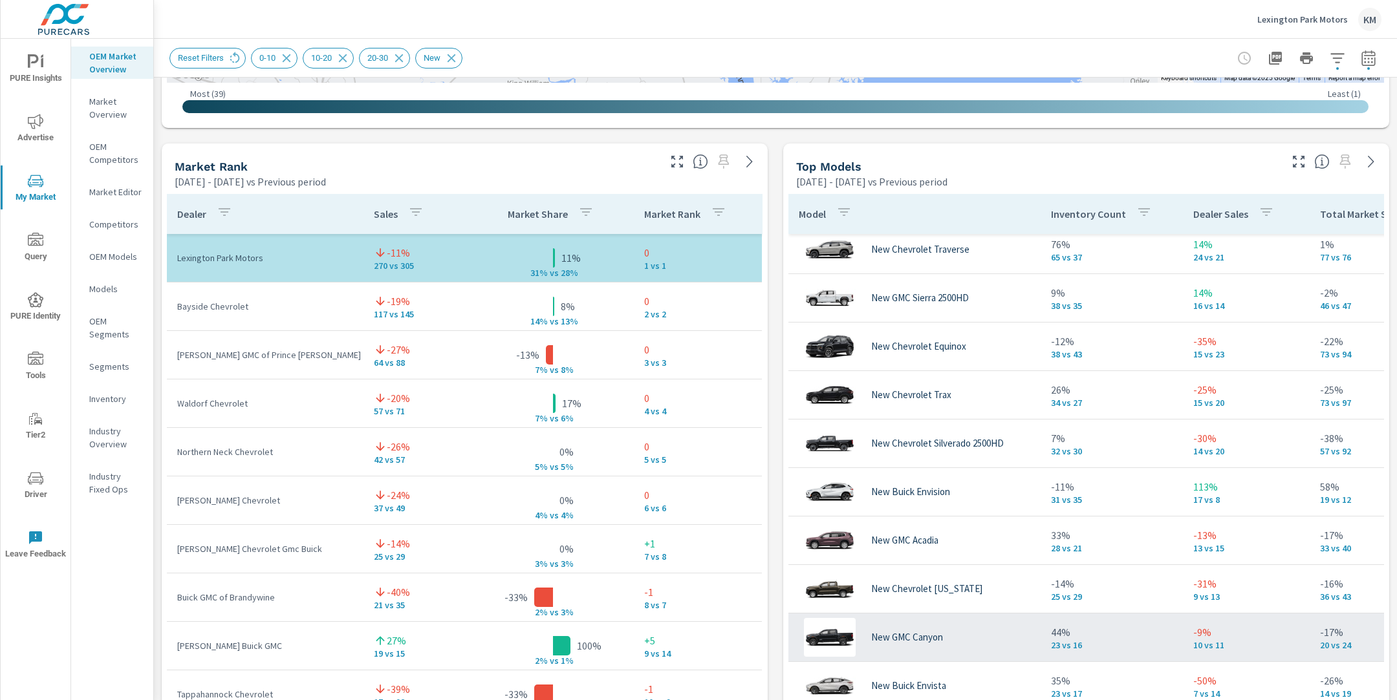
scroll to position [99, 0]
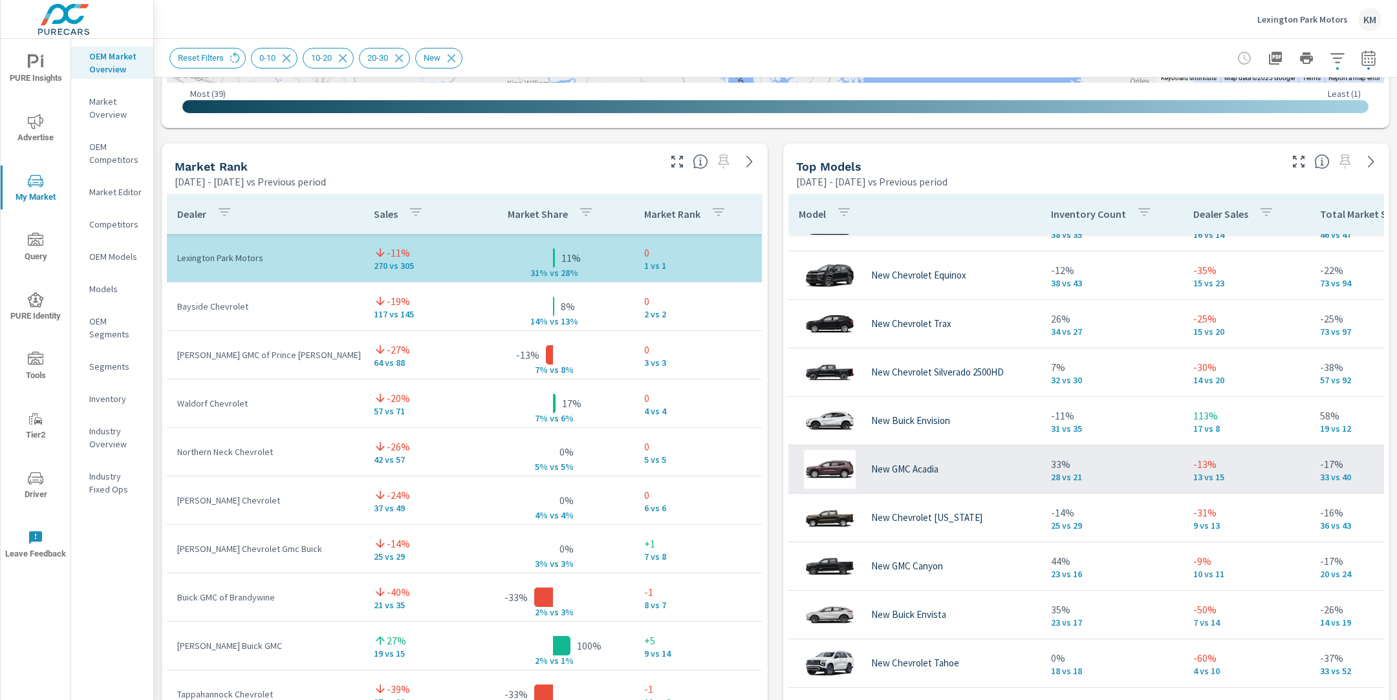
scroll to position [177, 0]
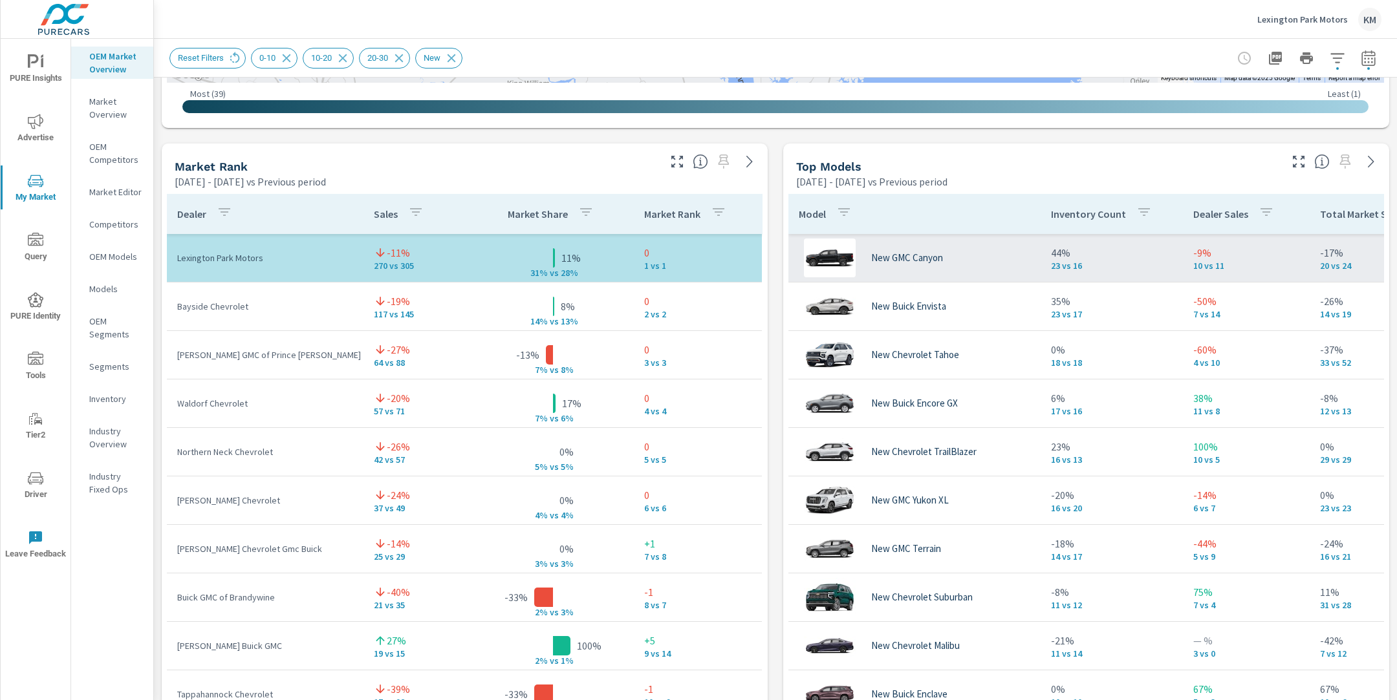
scroll to position [497, 0]
